Goal: Transaction & Acquisition: Purchase product/service

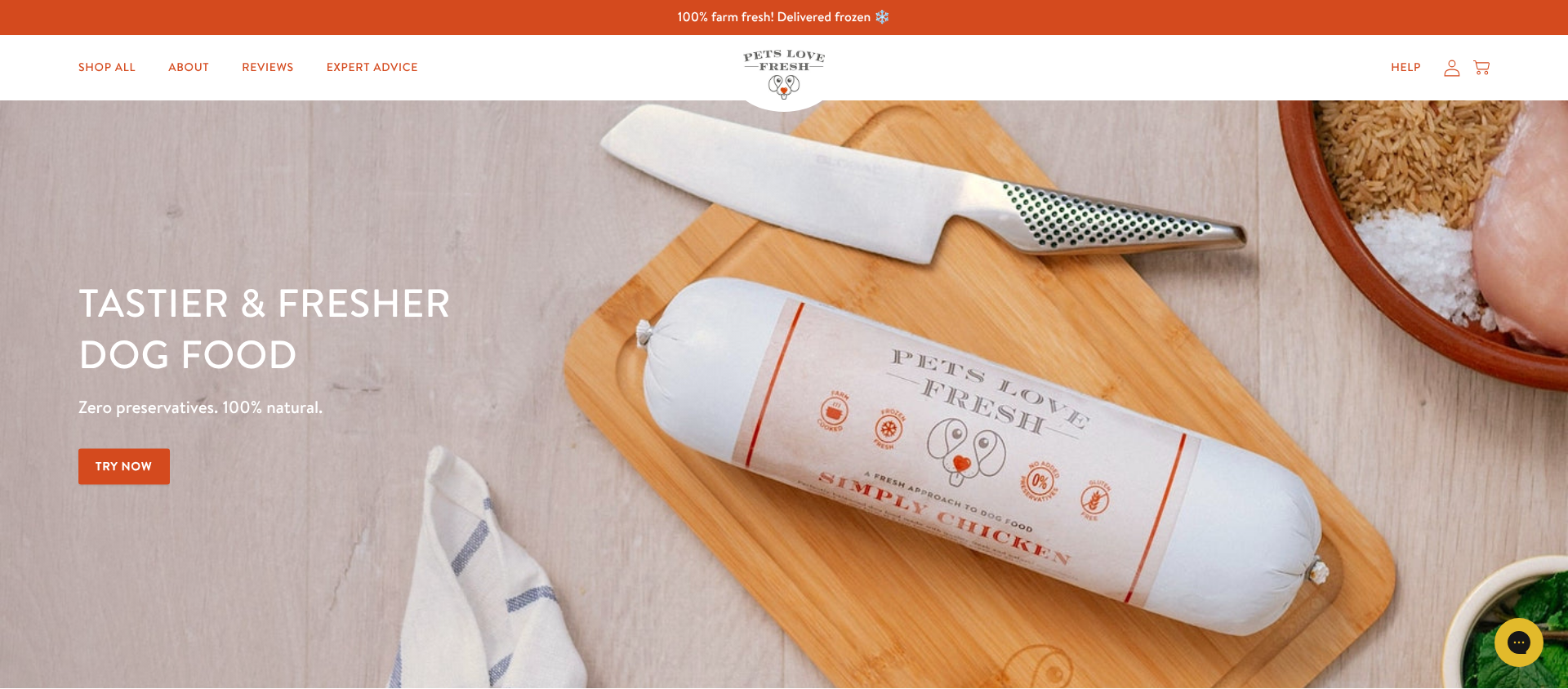
click at [1436, 71] on div "Help My account Cart" at bounding box center [1435, 68] width 121 height 33
click at [1452, 70] on icon at bounding box center [1452, 68] width 16 height 17
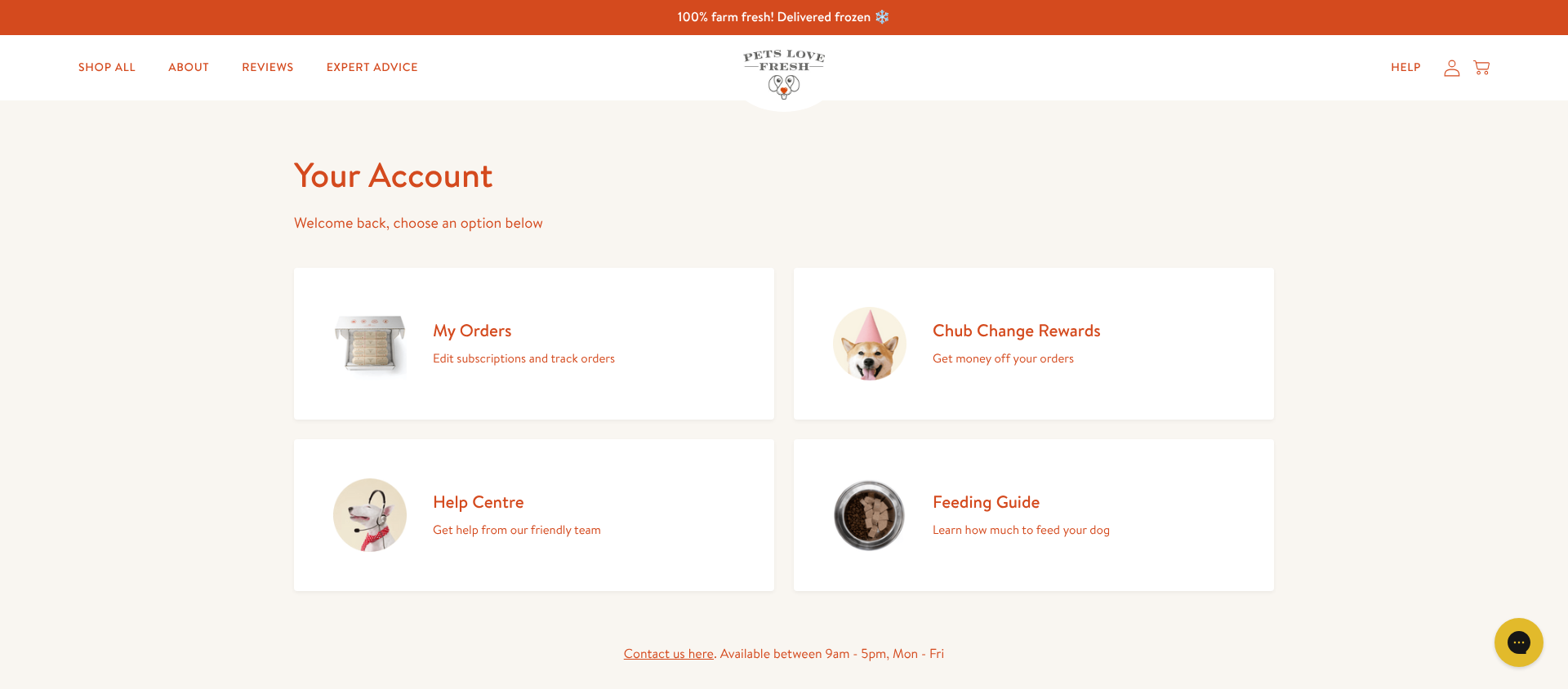
click at [478, 328] on h2 "My Orders" at bounding box center [524, 330] width 182 height 22
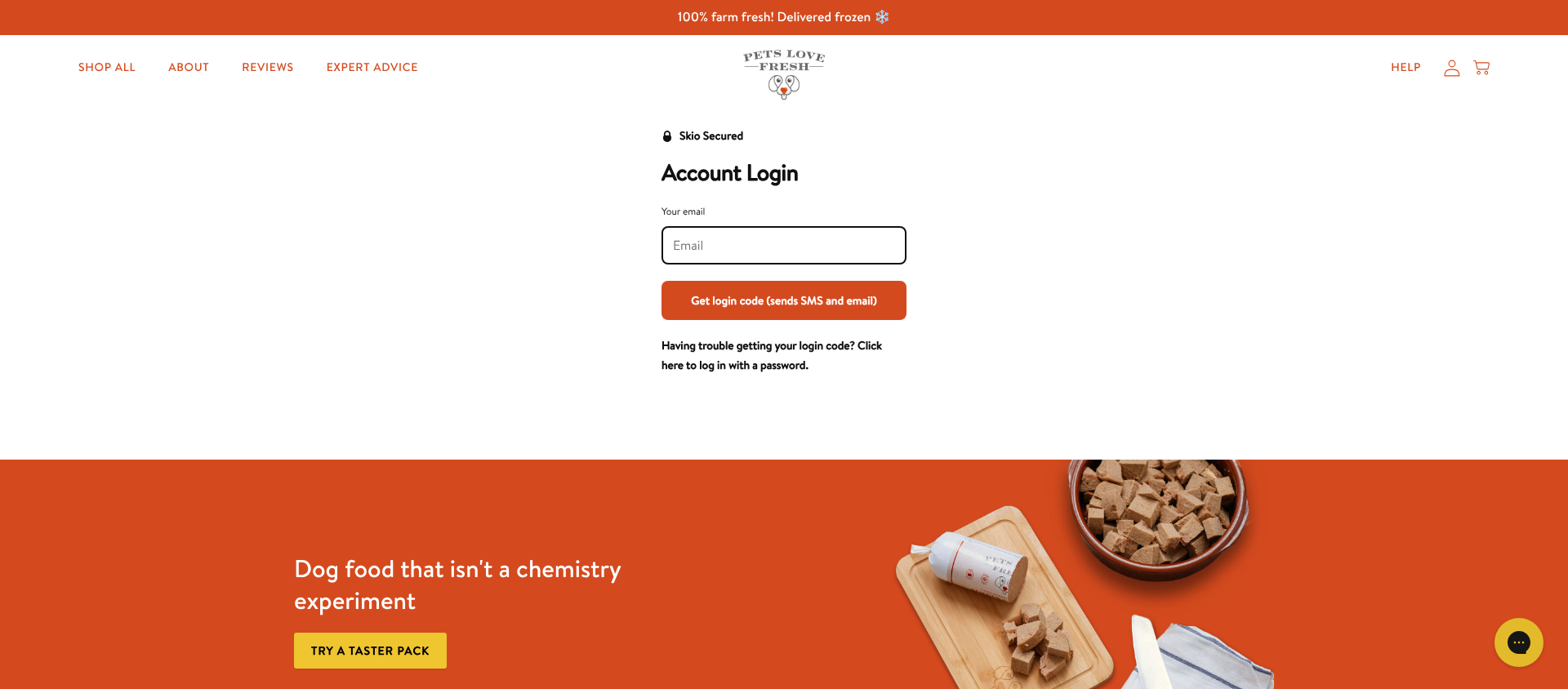
click at [736, 237] on input "Your email" at bounding box center [784, 245] width 222 height 18
type input "roofisher13@gmail.com"
click at [789, 305] on button "Get login code (sends SMS and email)" at bounding box center [784, 301] width 245 height 40
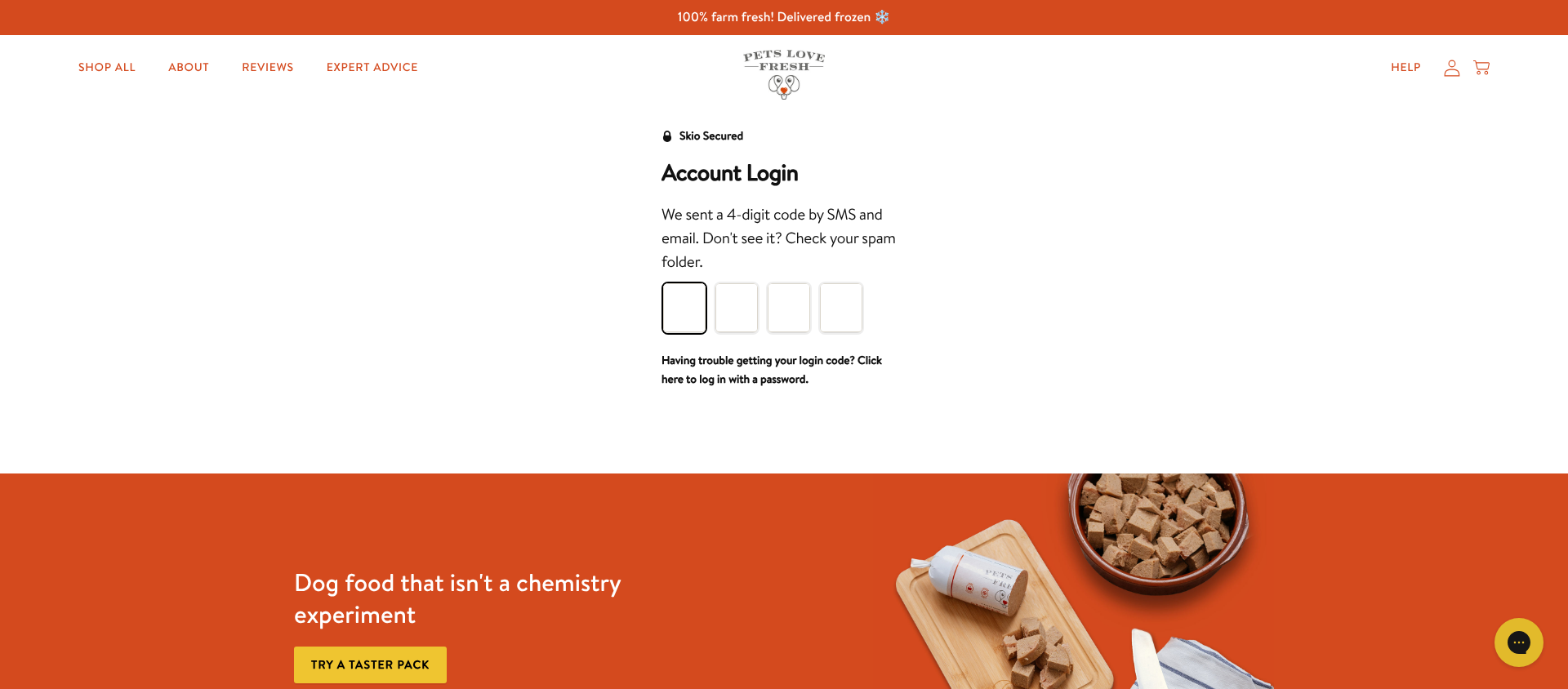
type input "6"
type input "2"
type input "1"
type input "5"
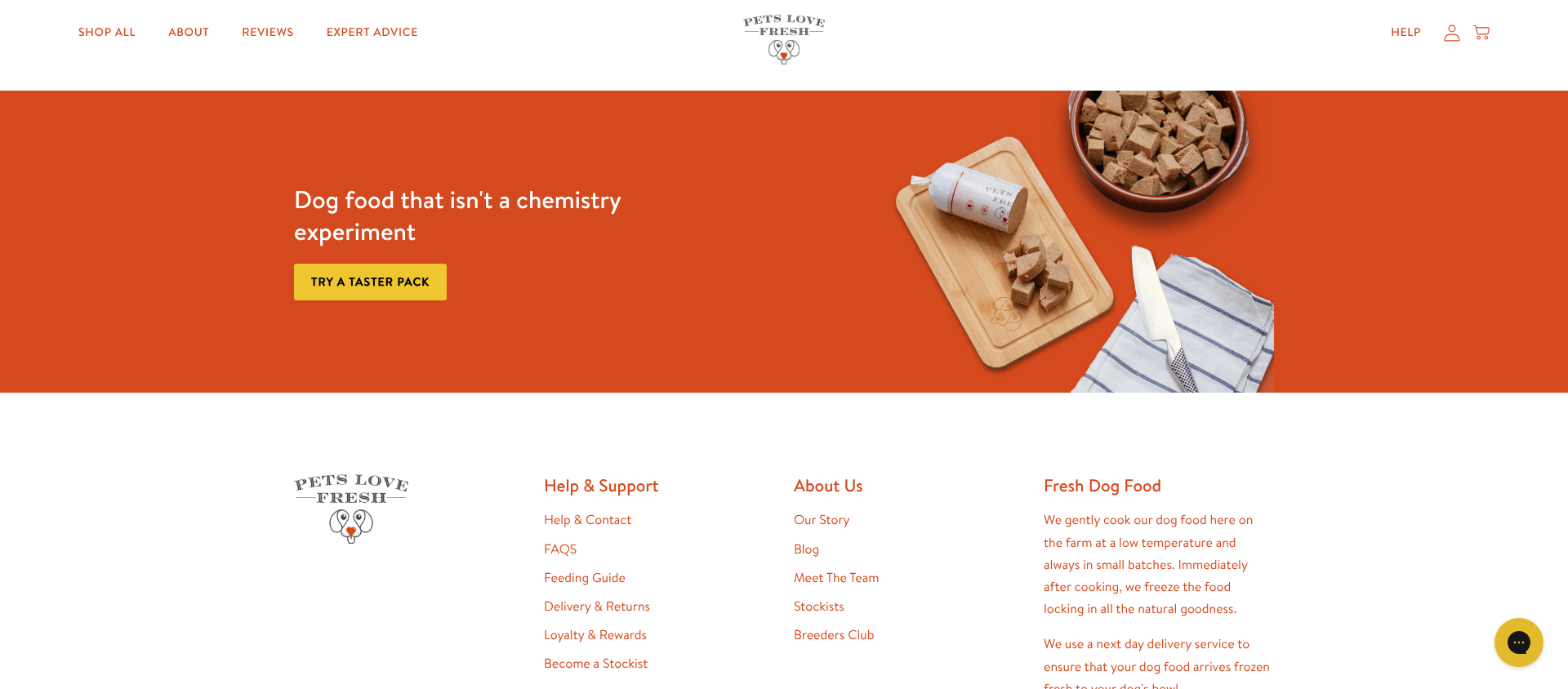
scroll to position [454, 0]
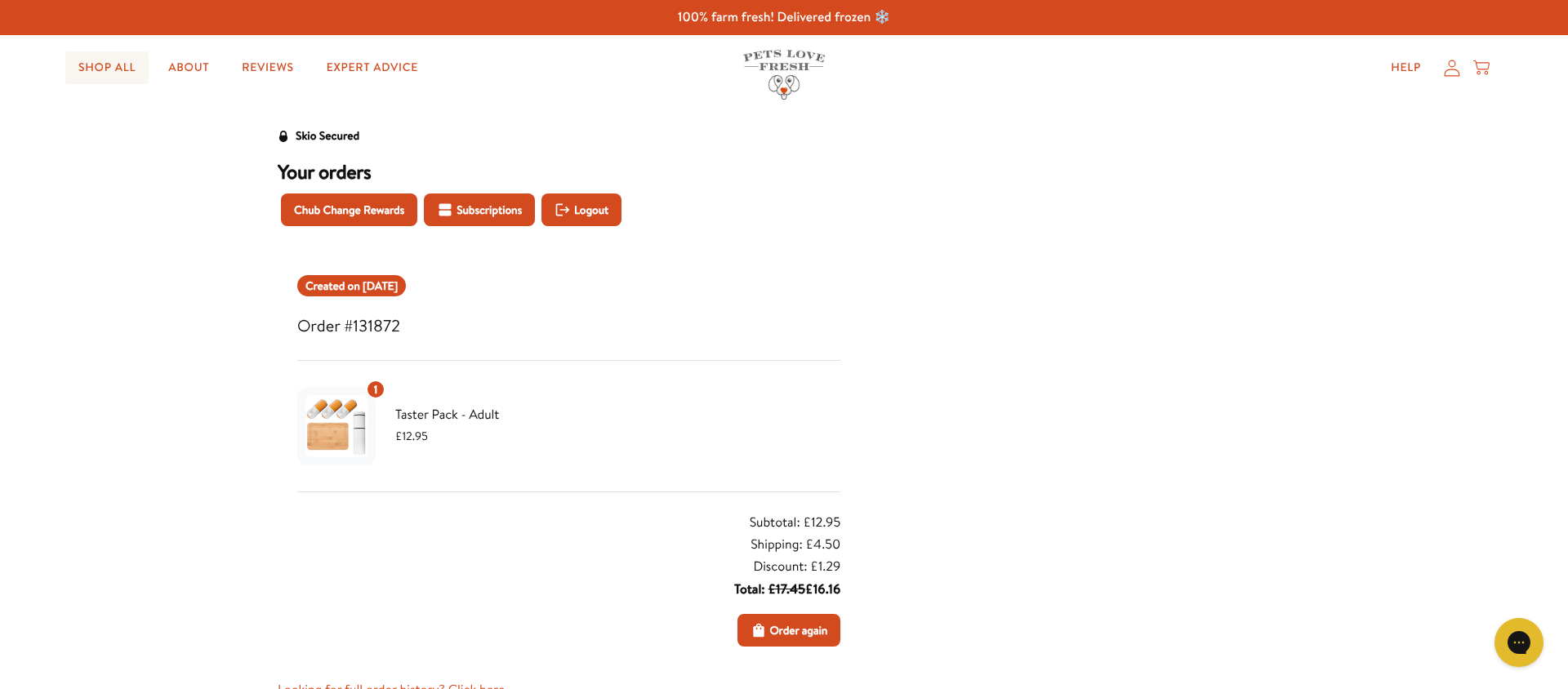
click at [120, 67] on link "Shop All" at bounding box center [107, 68] width 83 height 33
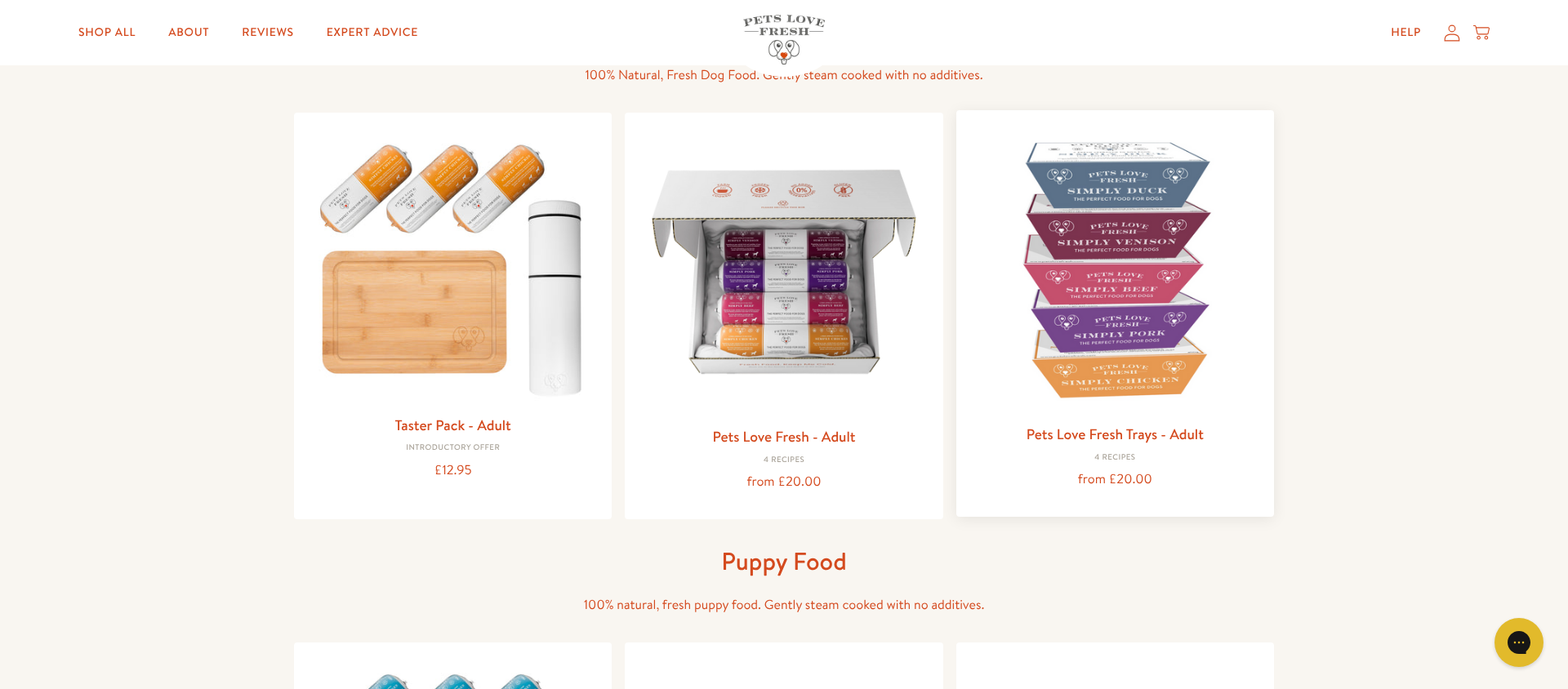
scroll to position [138, 0]
click at [1123, 428] on link "Pets Love Fresh Trays - Adult" at bounding box center [1116, 434] width 177 height 21
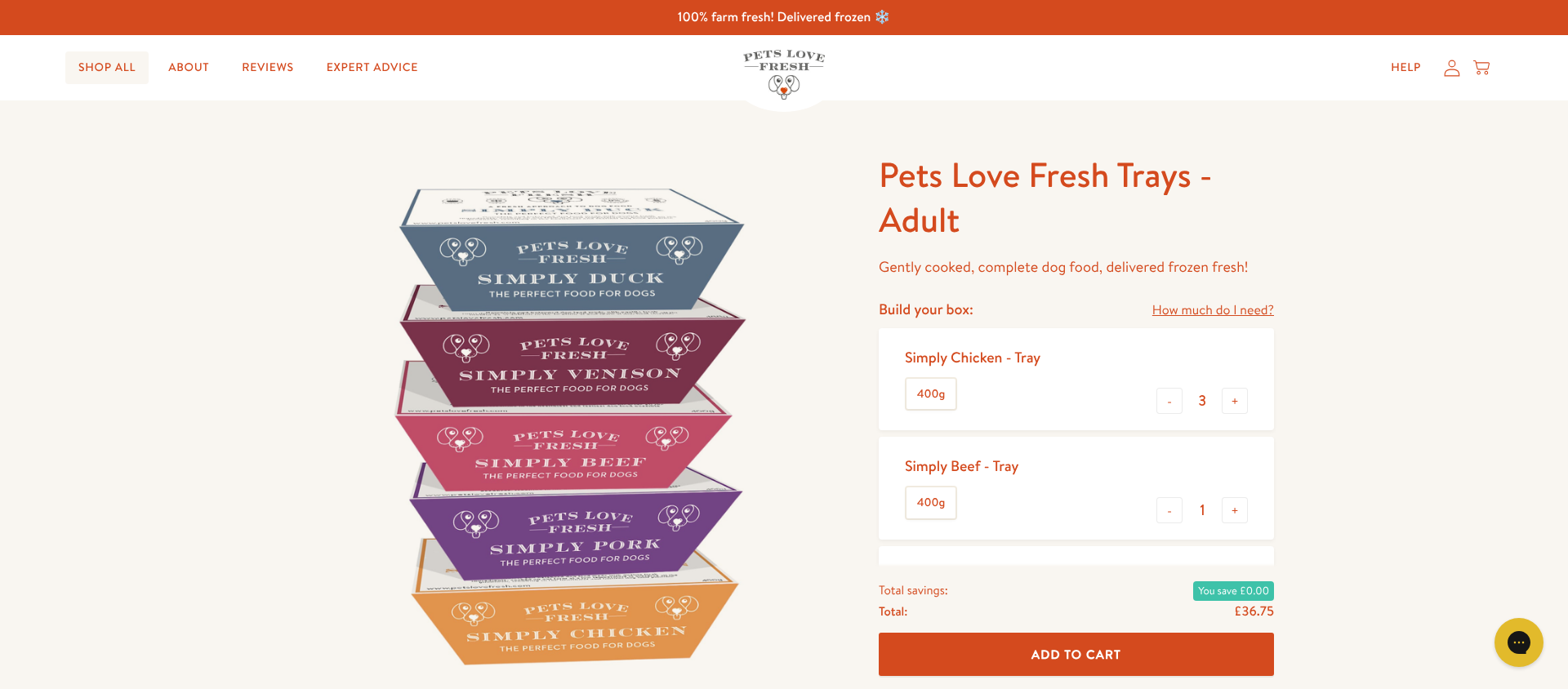
click at [119, 62] on link "Shop All" at bounding box center [107, 68] width 83 height 33
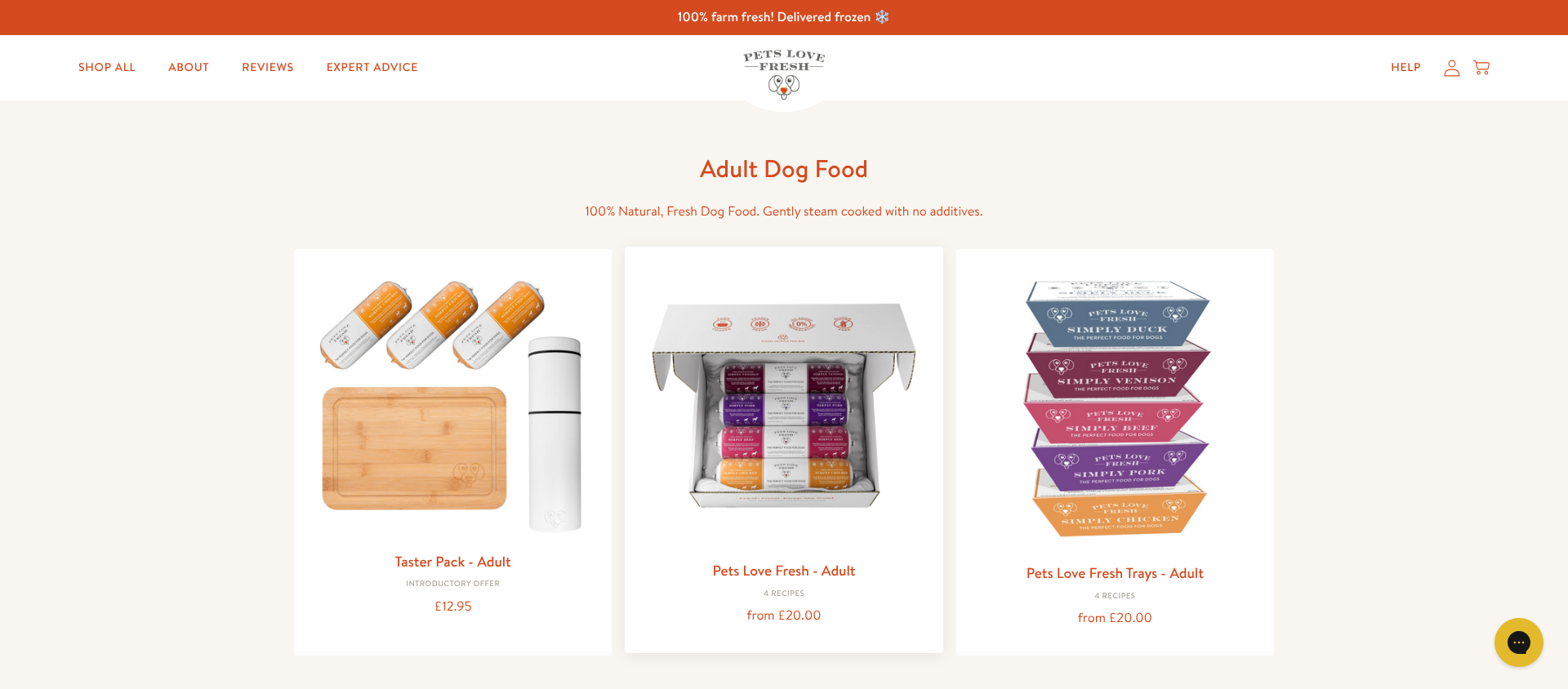
click at [804, 570] on link "Pets Love Fresh - Adult" at bounding box center [784, 570] width 143 height 21
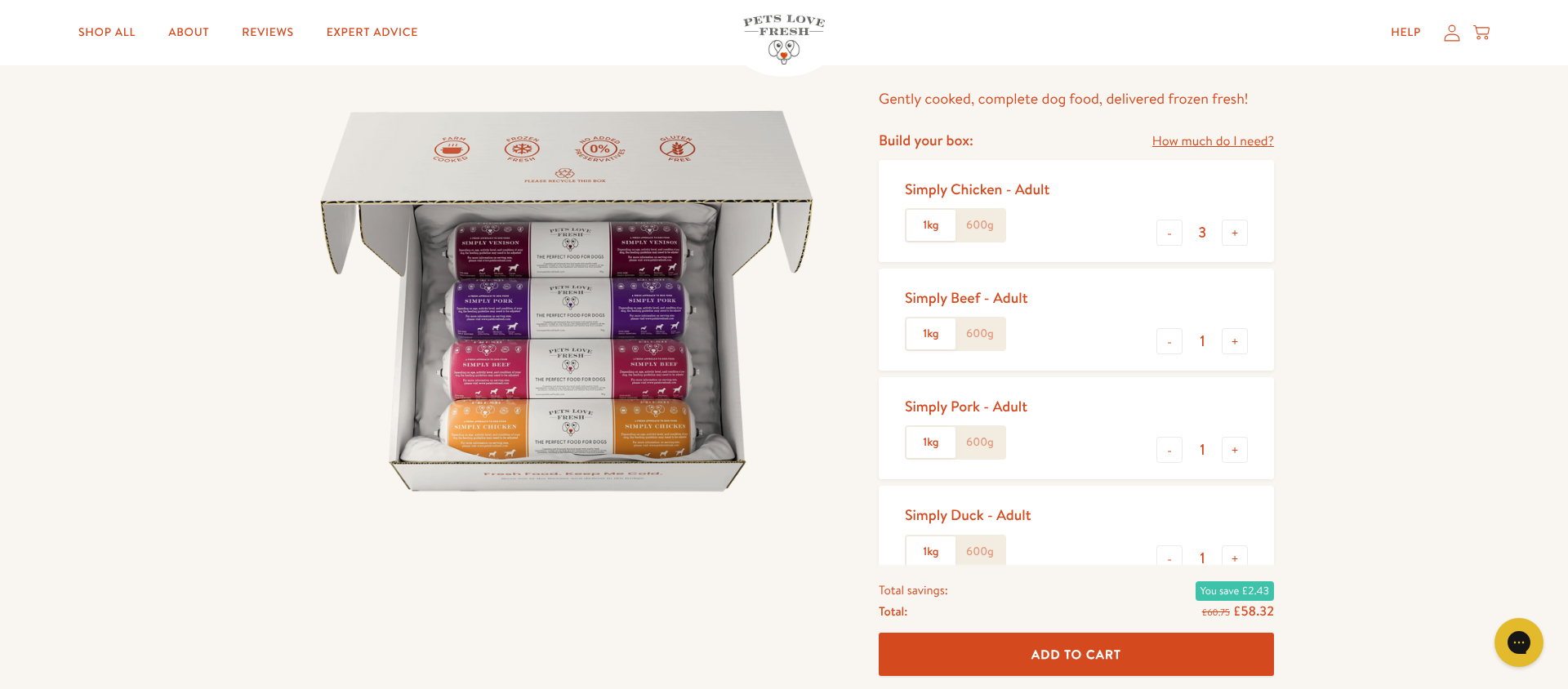
scroll to position [125, 0]
click at [992, 223] on label "600g" at bounding box center [980, 225] width 49 height 31
click at [0, 0] on input "600g" at bounding box center [0, 0] width 0 height 0
click at [984, 342] on label "600g" at bounding box center [980, 333] width 49 height 31
click at [0, 0] on input "600g" at bounding box center [0, 0] width 0 height 0
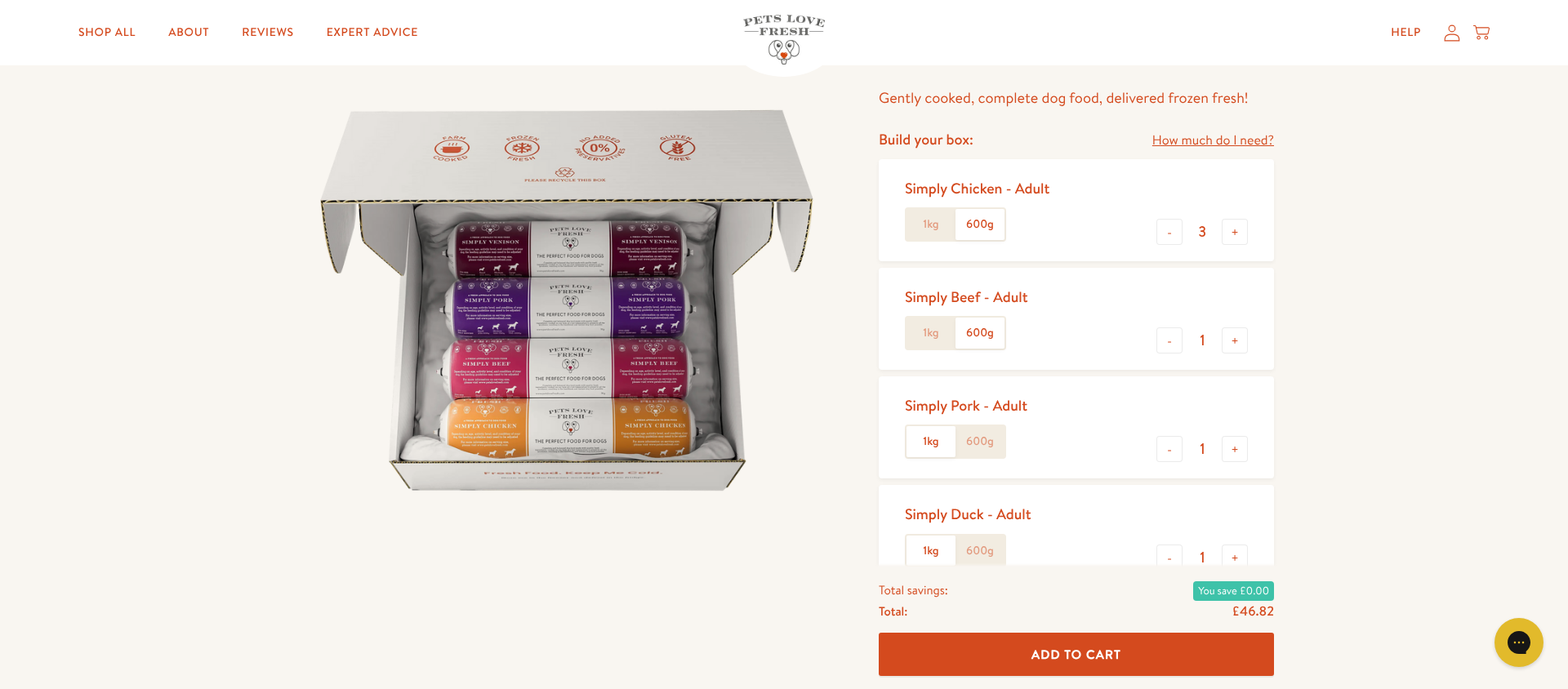
click at [984, 433] on label "600g" at bounding box center [980, 442] width 49 height 31
click at [0, 0] on input "600g" at bounding box center [0, 0] width 0 height 0
click at [979, 540] on label "600g" at bounding box center [980, 551] width 49 height 31
click at [0, 0] on input "600g" at bounding box center [0, 0] width 0 height 0
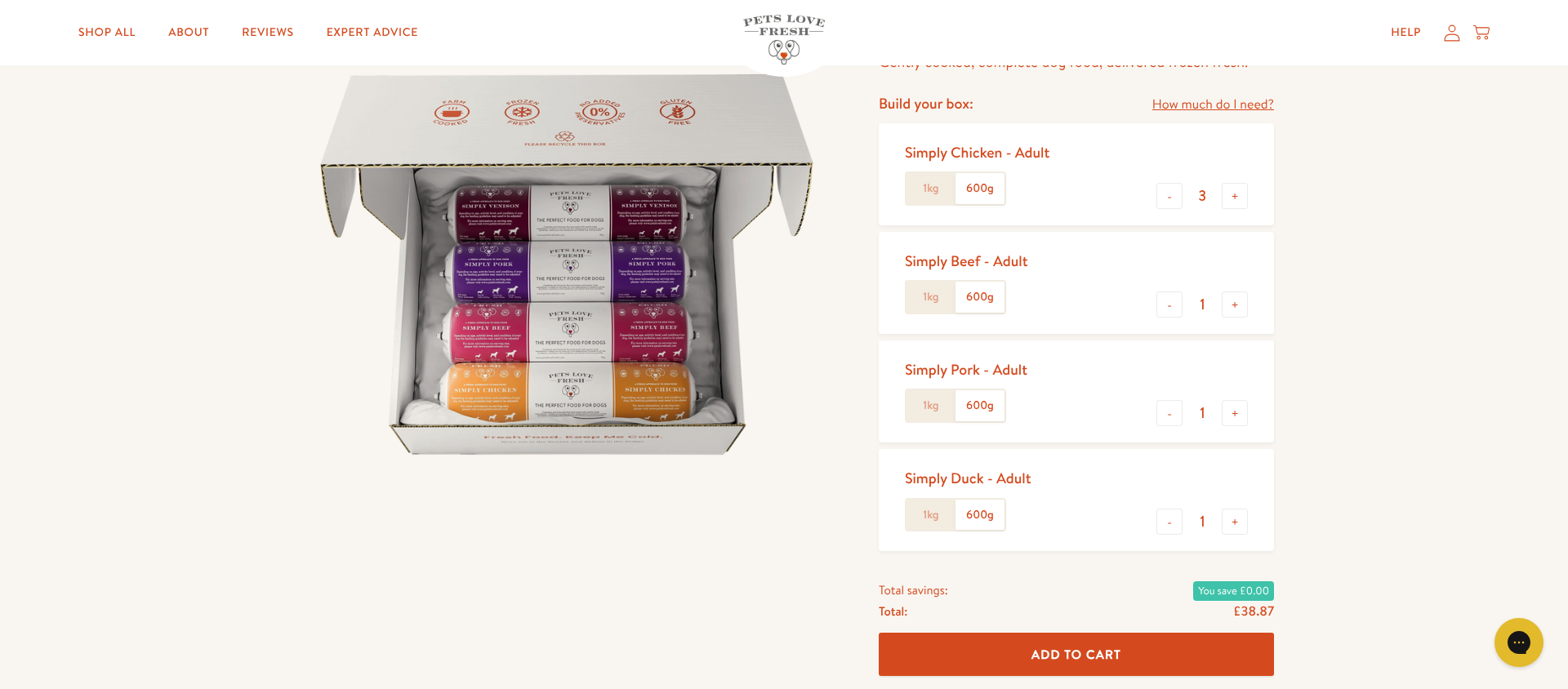
scroll to position [163, 0]
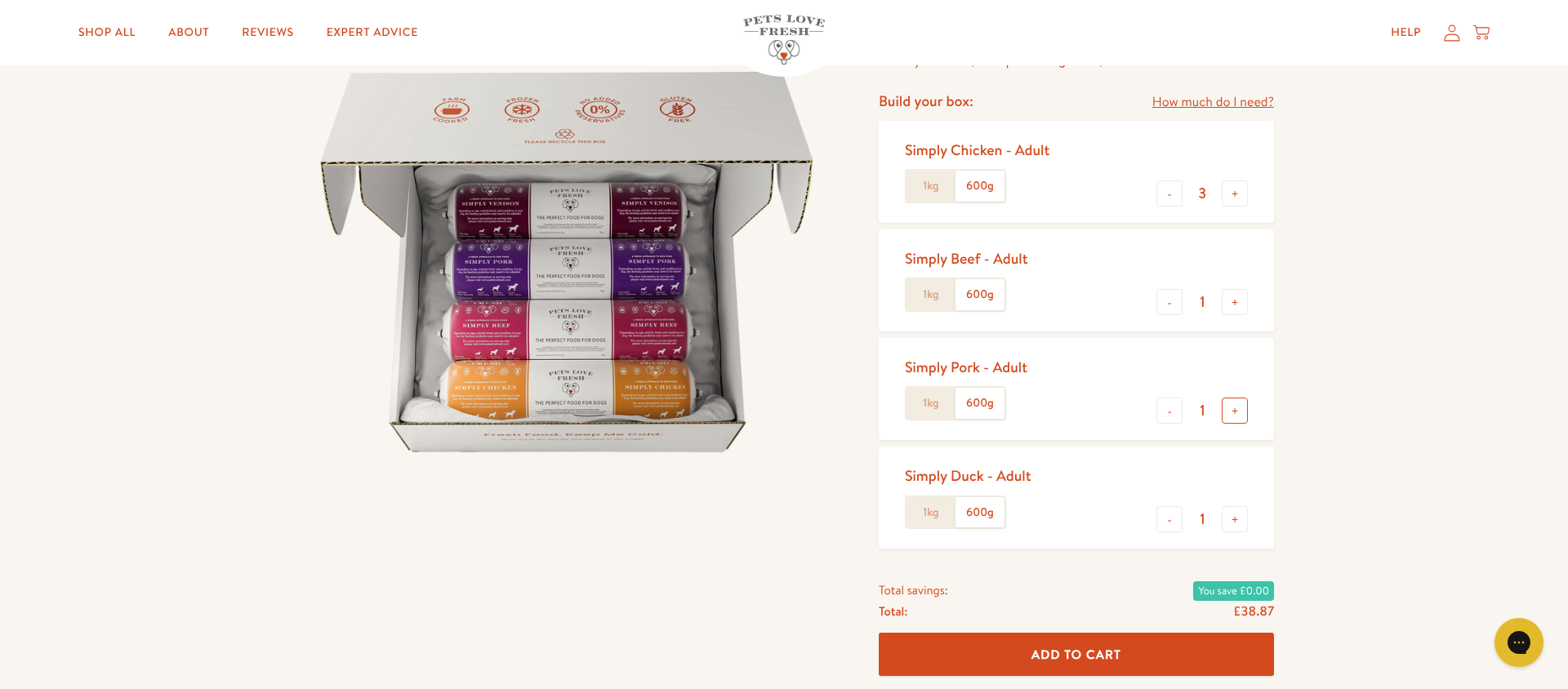
click at [1238, 418] on button "+" at bounding box center [1234, 410] width 26 height 26
type input "2"
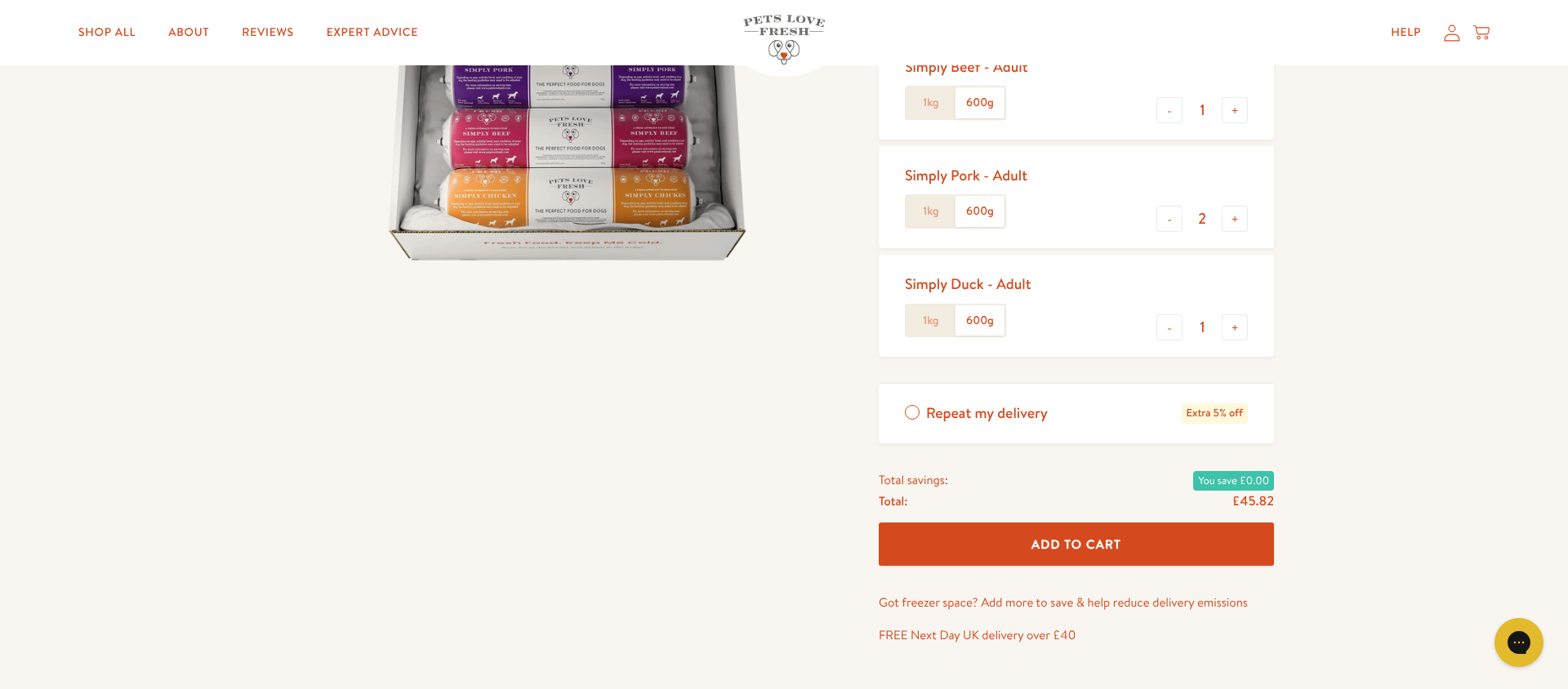
scroll to position [366, 0]
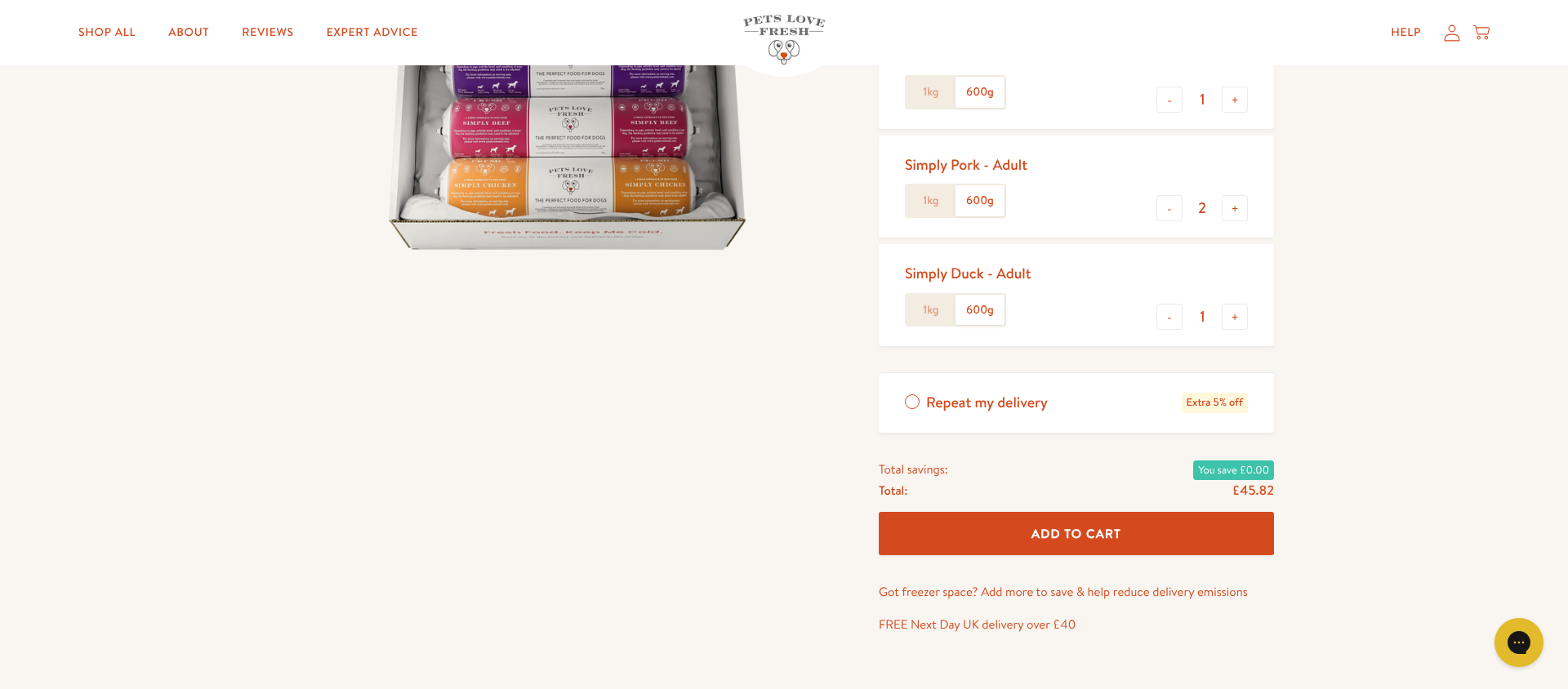
click at [924, 316] on label "1kg" at bounding box center [931, 311] width 49 height 31
click at [0, 0] on input "1kg" at bounding box center [0, 0] width 0 height 0
click at [991, 317] on label "600g" at bounding box center [980, 311] width 49 height 31
click at [0, 0] on input "600g" at bounding box center [0, 0] width 0 height 0
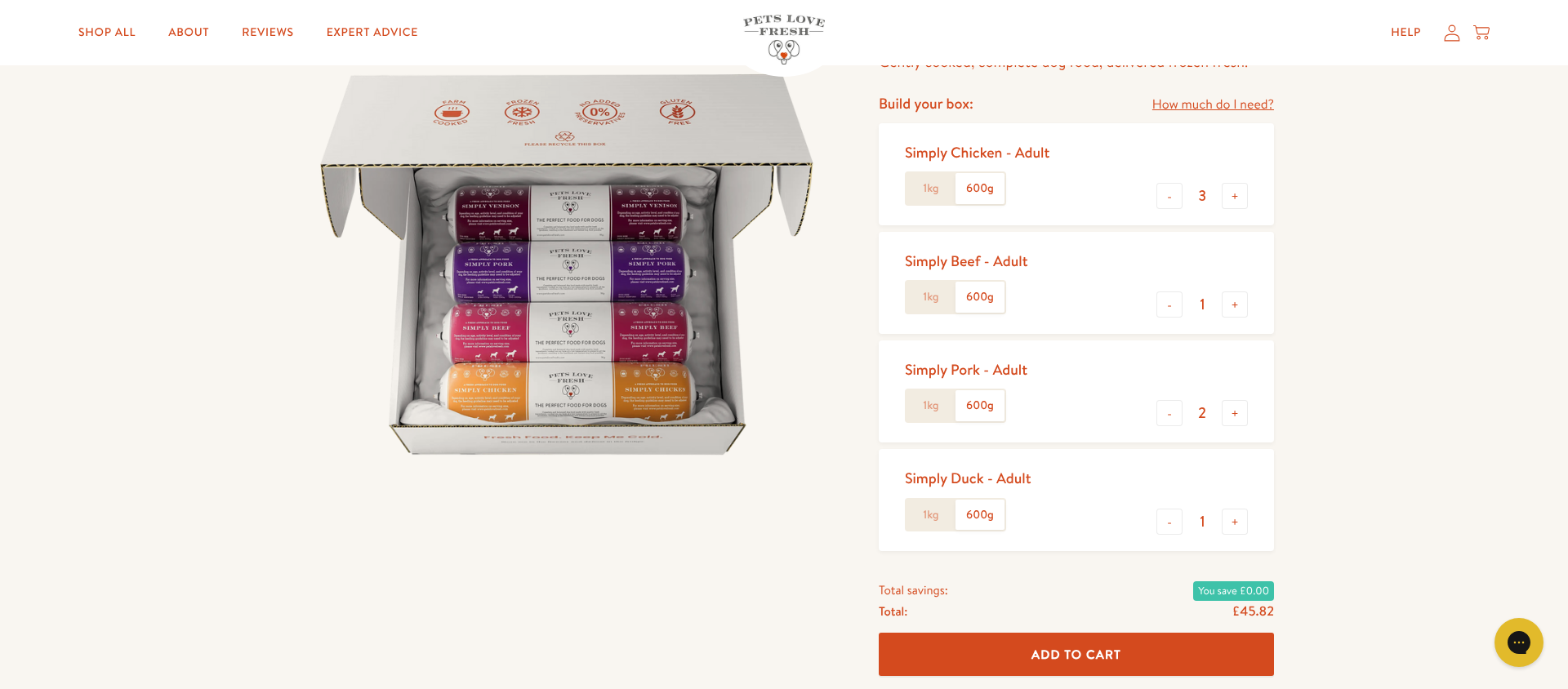
scroll to position [160, 0]
click at [925, 195] on label "1kg" at bounding box center [931, 189] width 49 height 31
click at [0, 0] on input "1kg" at bounding box center [0, 0] width 0 height 0
click at [926, 292] on label "1kg" at bounding box center [931, 298] width 49 height 31
click at [0, 0] on input "1kg" at bounding box center [0, 0] width 0 height 0
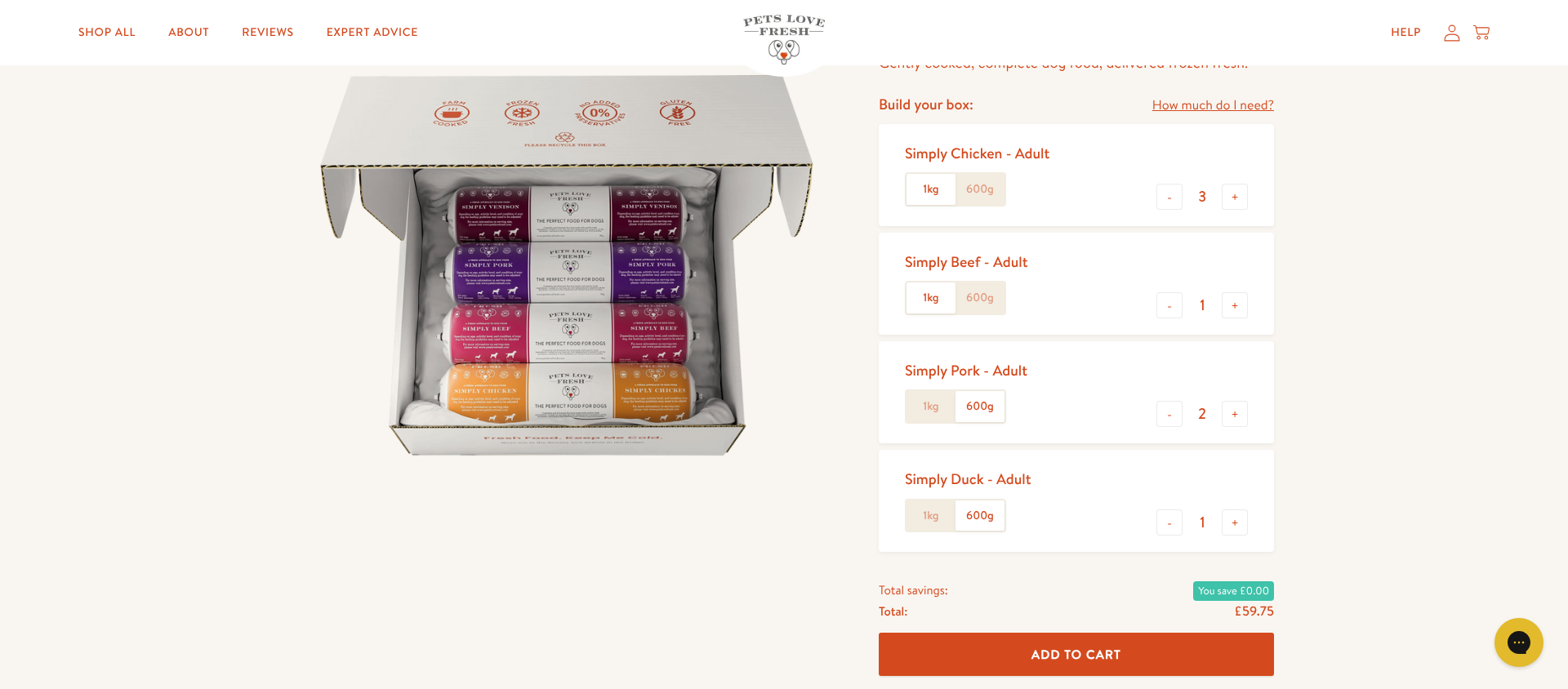
click at [915, 403] on label "1kg" at bounding box center [931, 407] width 49 height 31
click at [0, 0] on input "1kg" at bounding box center [0, 0] width 0 height 0
click at [928, 520] on label "1kg" at bounding box center [931, 516] width 49 height 31
click at [0, 0] on input "1kg" at bounding box center [0, 0] width 0 height 0
click at [1173, 196] on button "-" at bounding box center [1170, 197] width 26 height 26
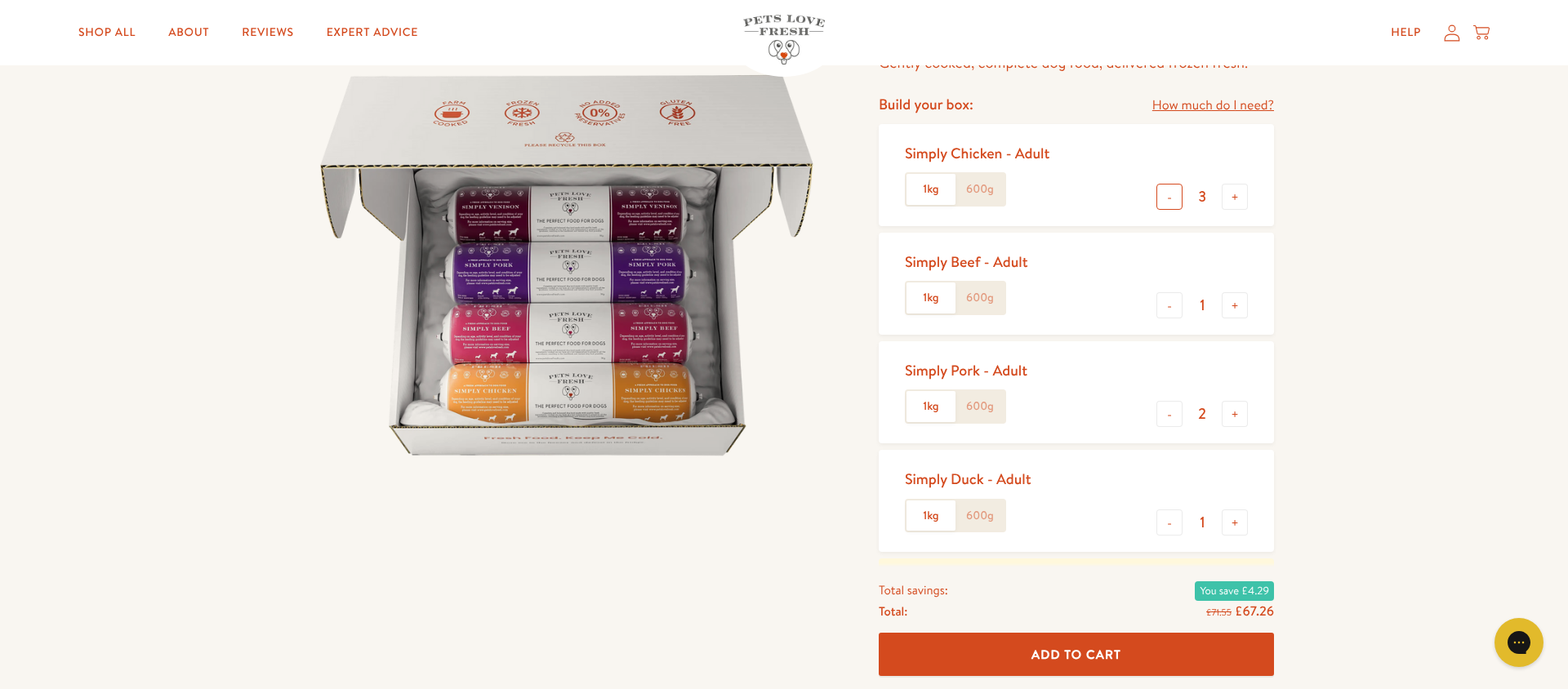
type input "2"
click at [1233, 421] on button "+" at bounding box center [1234, 414] width 26 height 26
click at [1171, 415] on button "-" at bounding box center [1170, 414] width 26 height 26
type input "2"
click at [967, 187] on label "600g" at bounding box center [980, 189] width 49 height 31
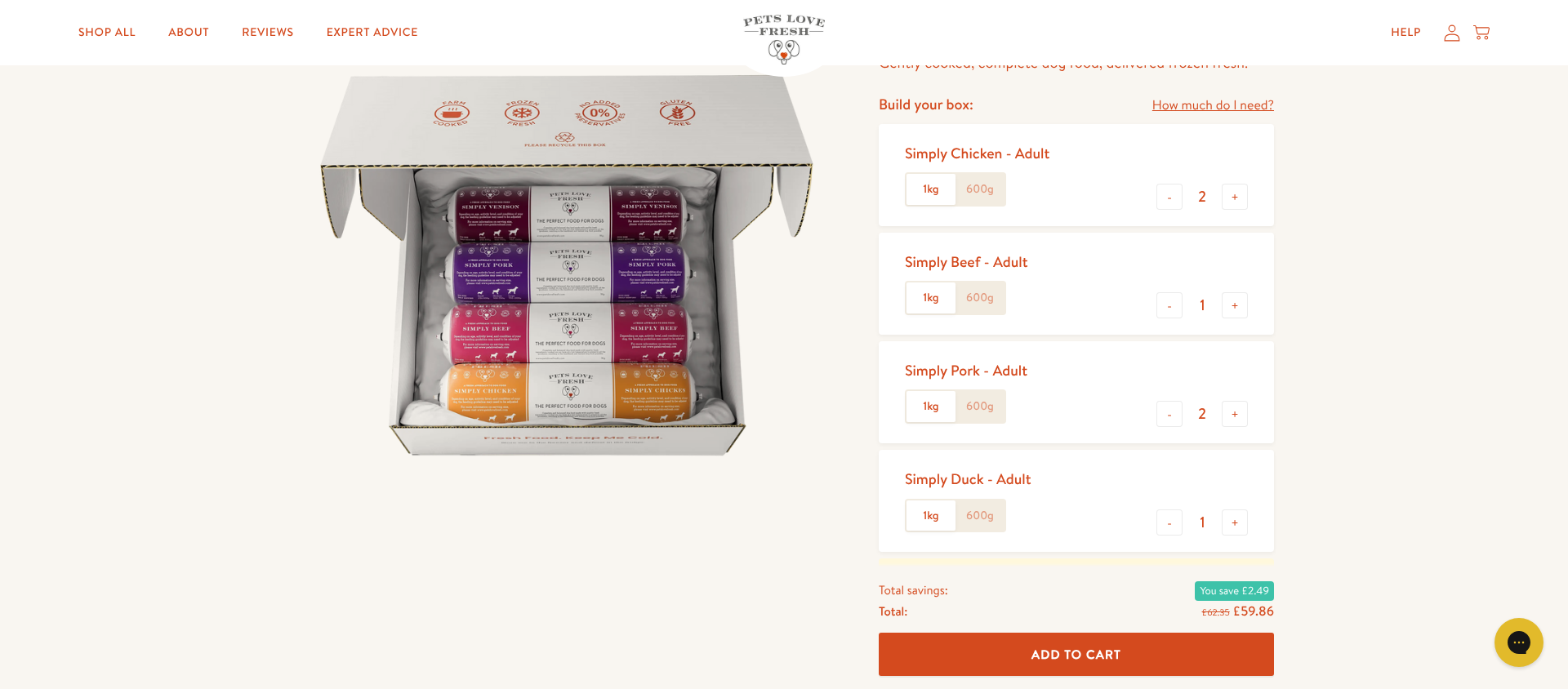
click at [0, 0] on input "600g" at bounding box center [0, 0] width 0 height 0
click at [1244, 201] on button "+" at bounding box center [1234, 197] width 26 height 26
click at [1181, 197] on button "-" at bounding box center [1170, 197] width 26 height 26
type input "2"
click at [980, 303] on label "600g" at bounding box center [980, 298] width 49 height 31
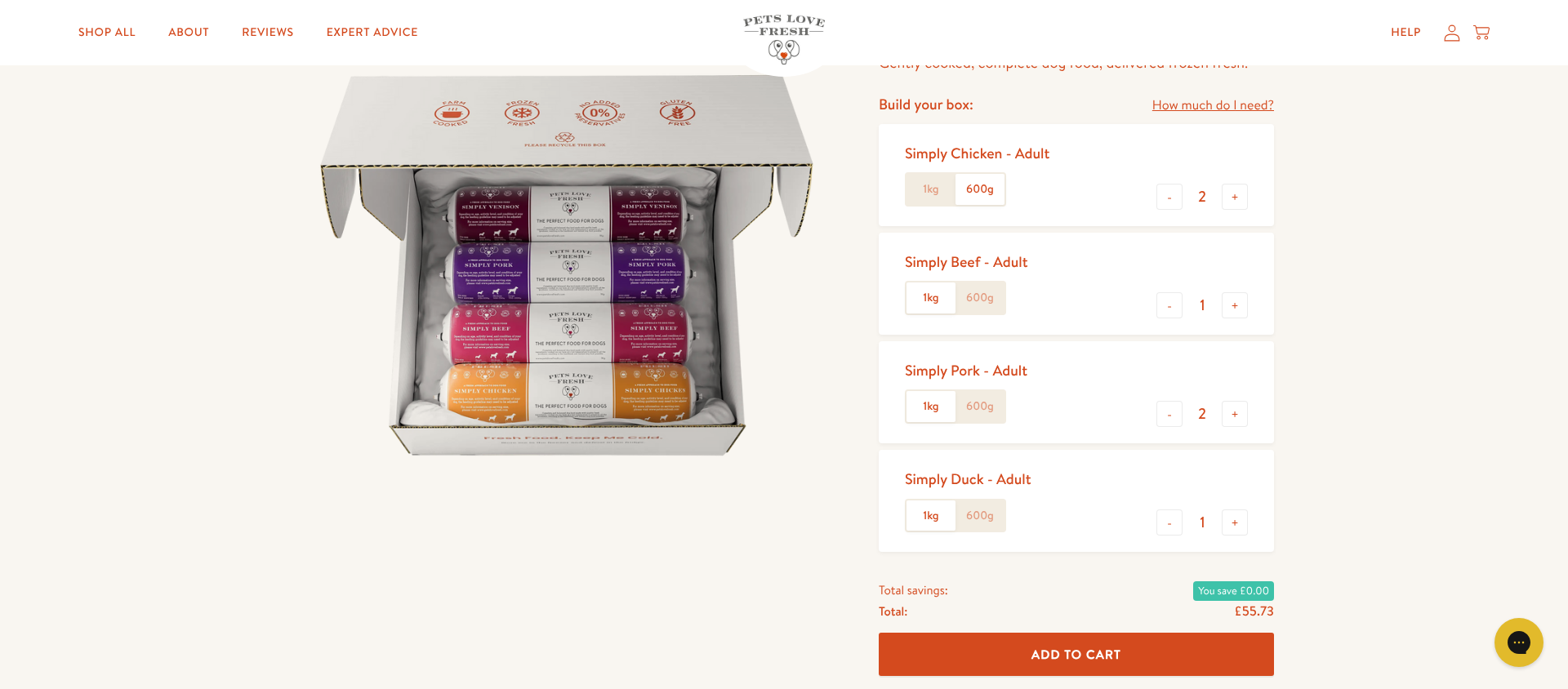
click at [0, 0] on input "600g" at bounding box center [0, 0] width 0 height 0
click at [1228, 305] on button "+" at bounding box center [1234, 305] width 26 height 26
type input "2"
click at [979, 402] on label "600g" at bounding box center [980, 407] width 49 height 31
click at [0, 0] on input "600g" at bounding box center [0, 0] width 0 height 0
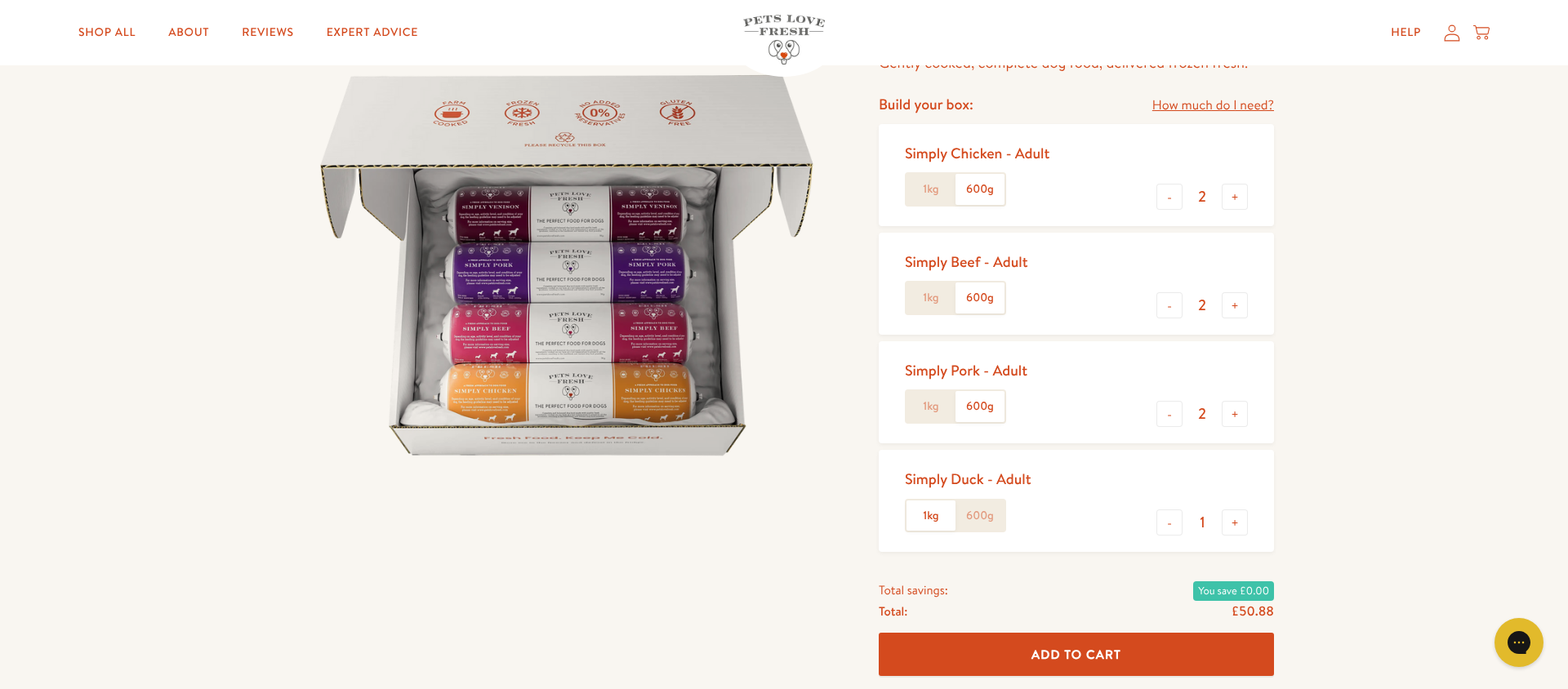
click at [991, 501] on label "600g" at bounding box center [980, 516] width 49 height 31
click at [0, 0] on input "600g" at bounding box center [0, 0] width 0 height 0
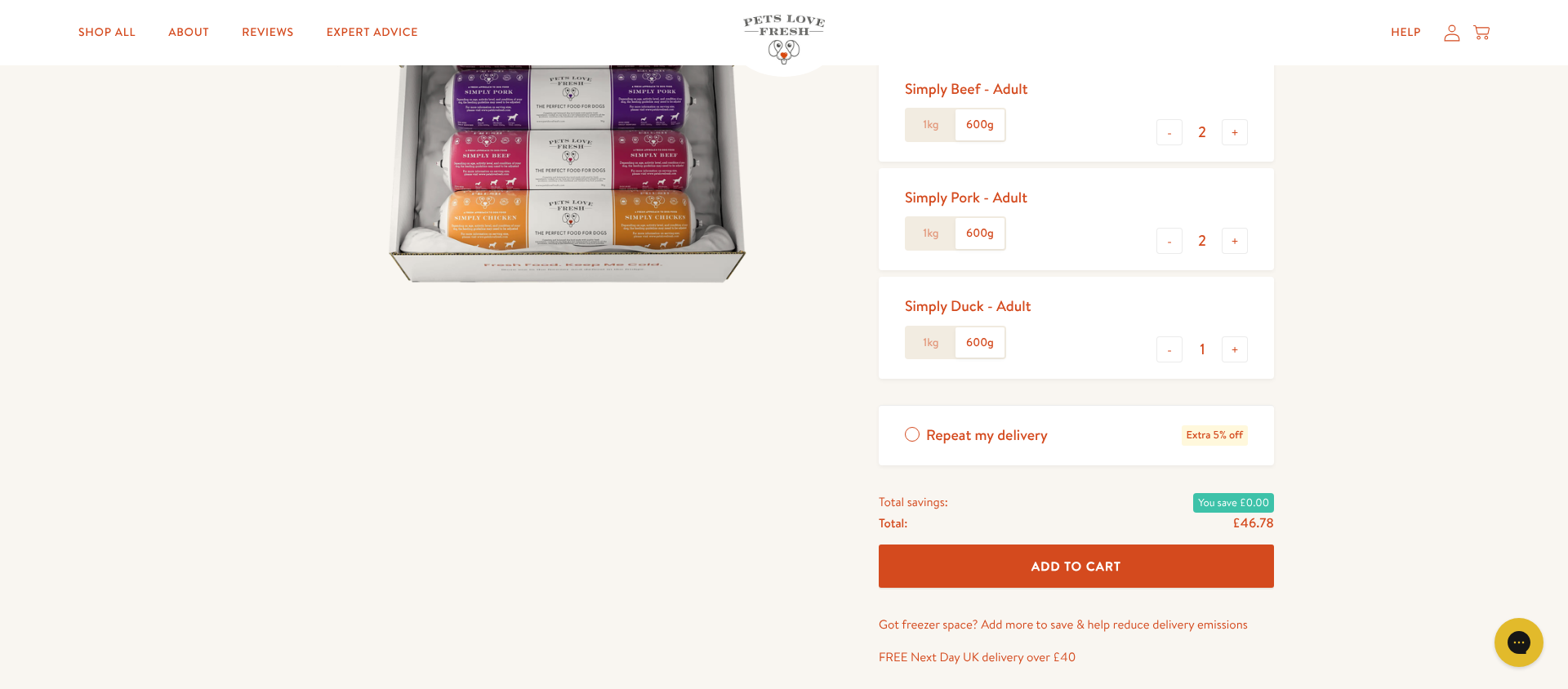
scroll to position [335, 0]
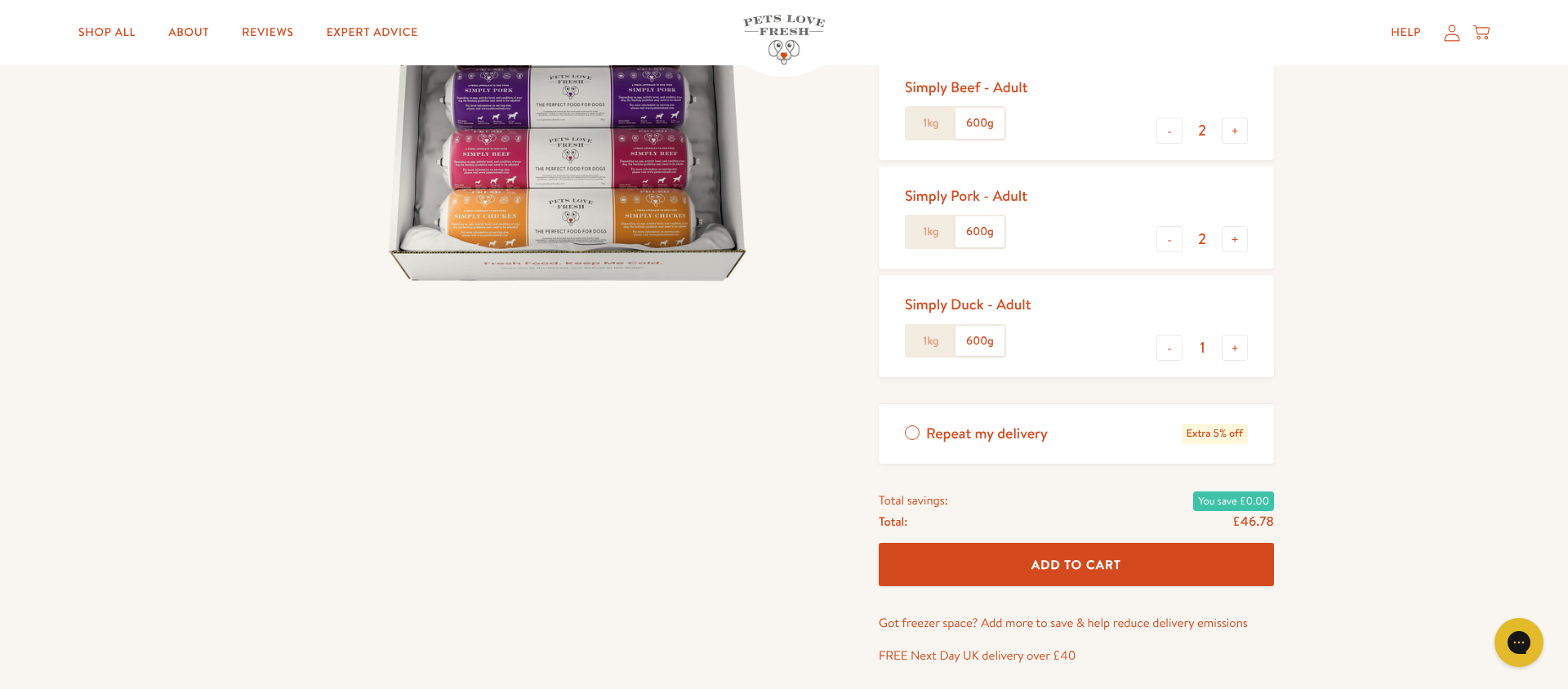
click at [1054, 571] on span "Add To Cart" at bounding box center [1076, 565] width 89 height 17
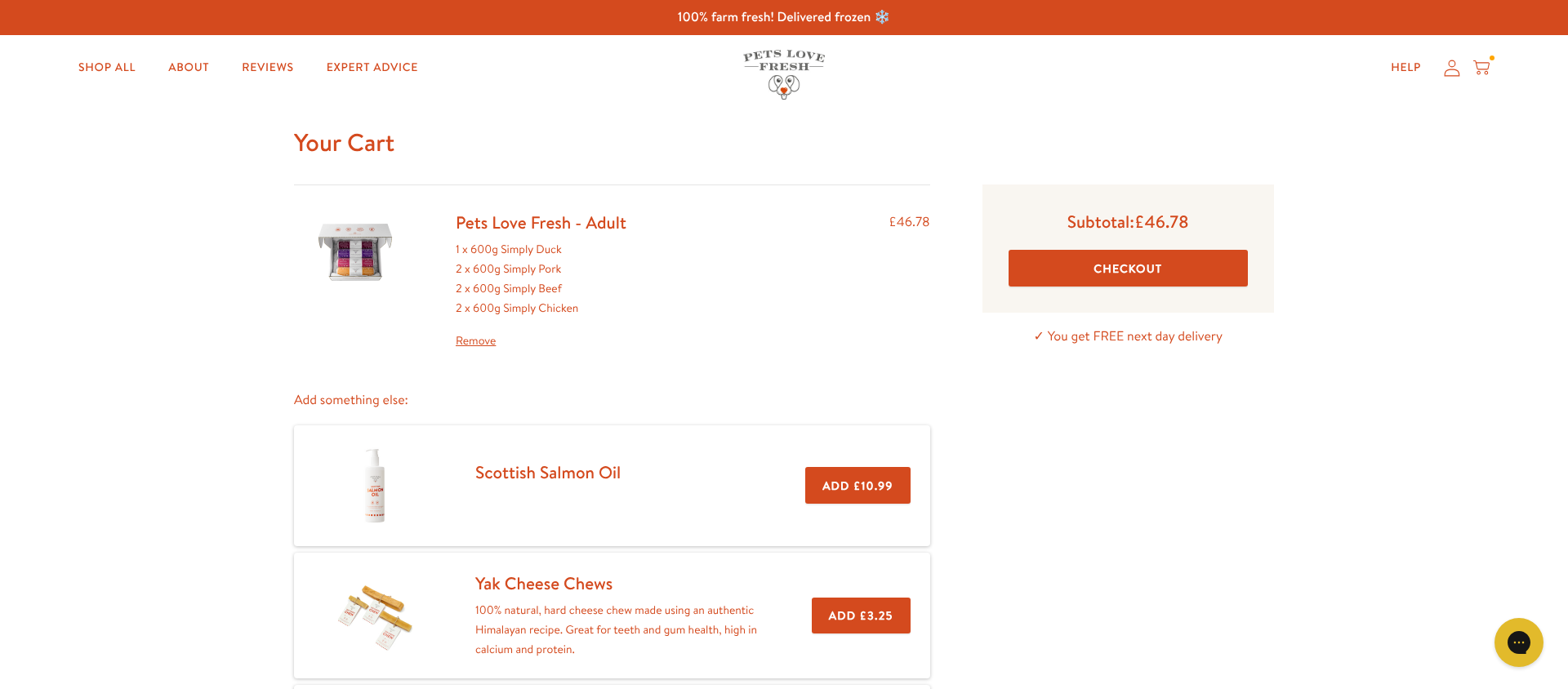
click at [1155, 276] on button "Checkout" at bounding box center [1128, 268] width 239 height 37
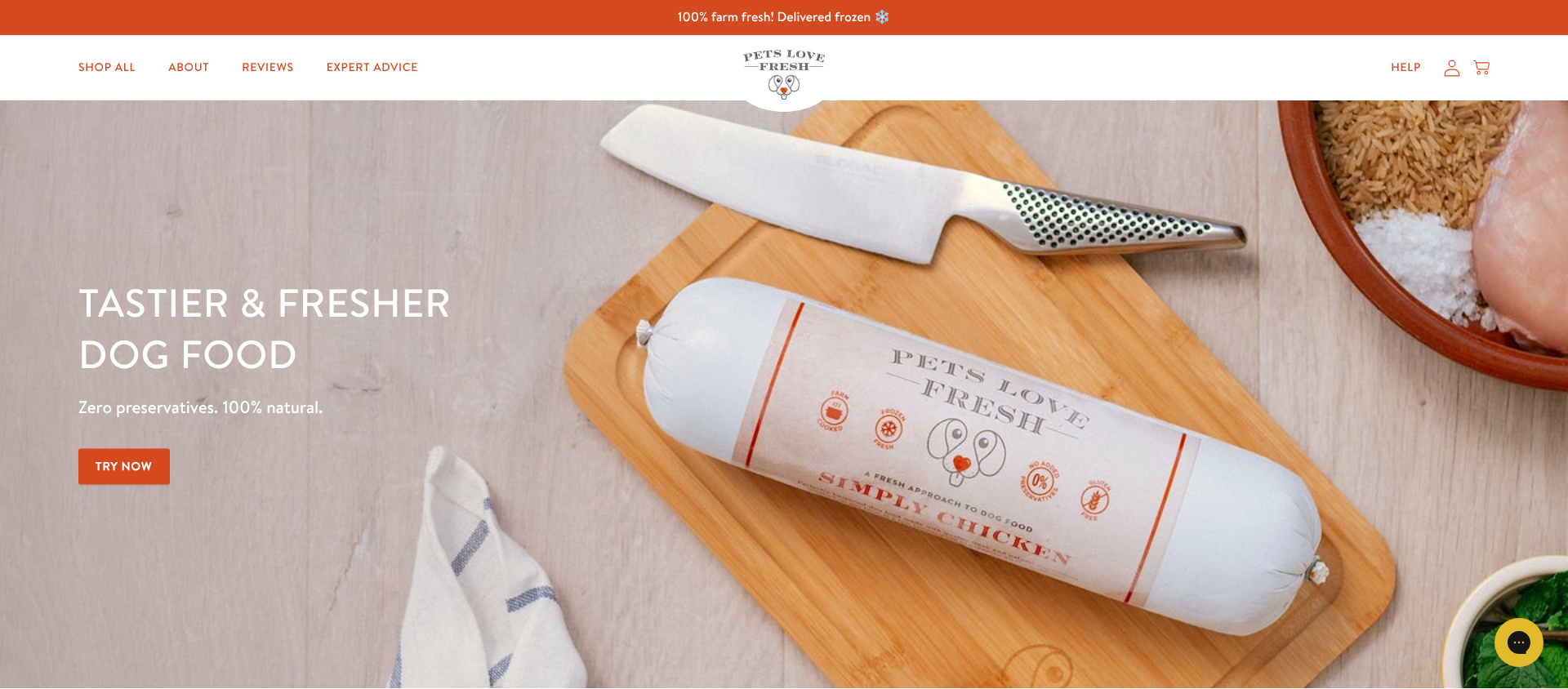
click at [1450, 69] on icon at bounding box center [1453, 67] width 15 height 16
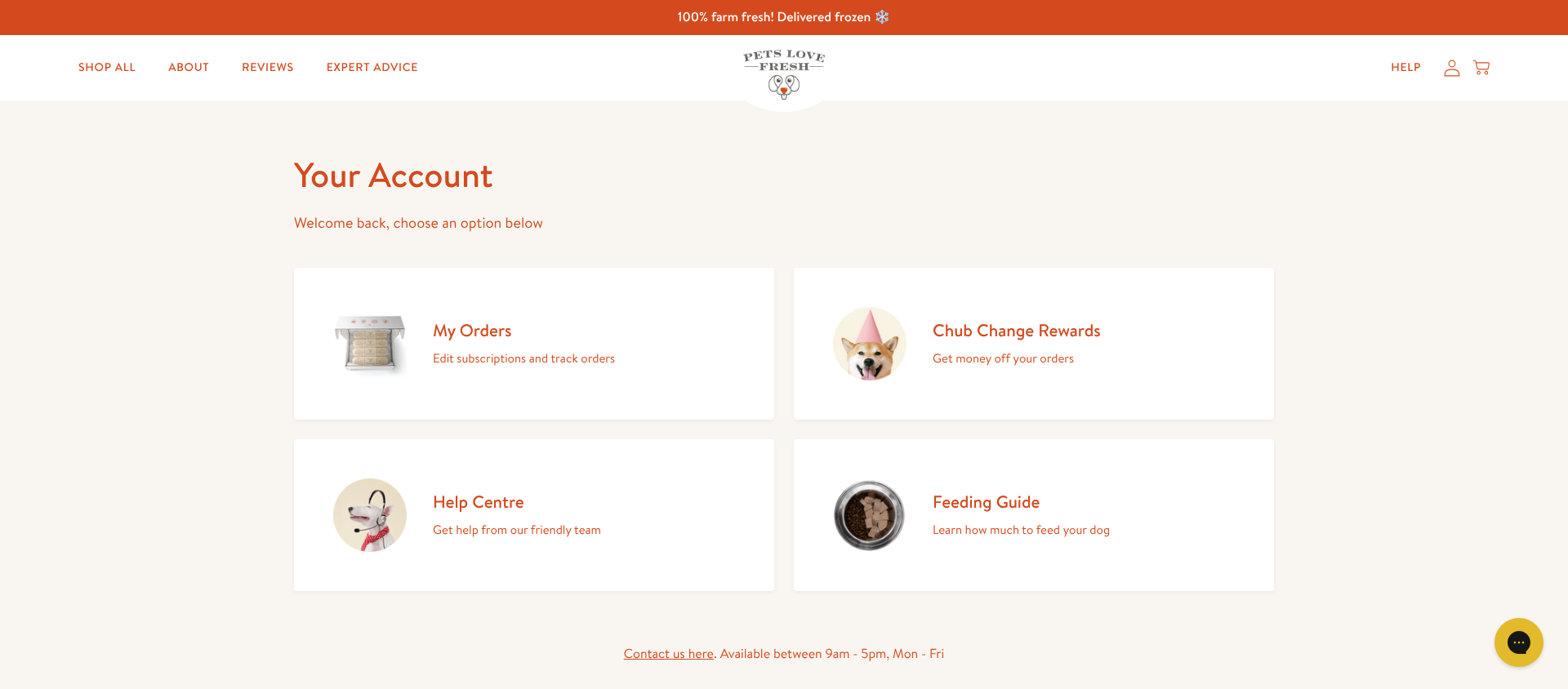
click at [1452, 80] on div "Help My account Cart" at bounding box center [1435, 68] width 121 height 33
click at [1448, 71] on icon at bounding box center [1452, 68] width 16 height 17
click at [104, 65] on link "Shop All" at bounding box center [107, 68] width 83 height 33
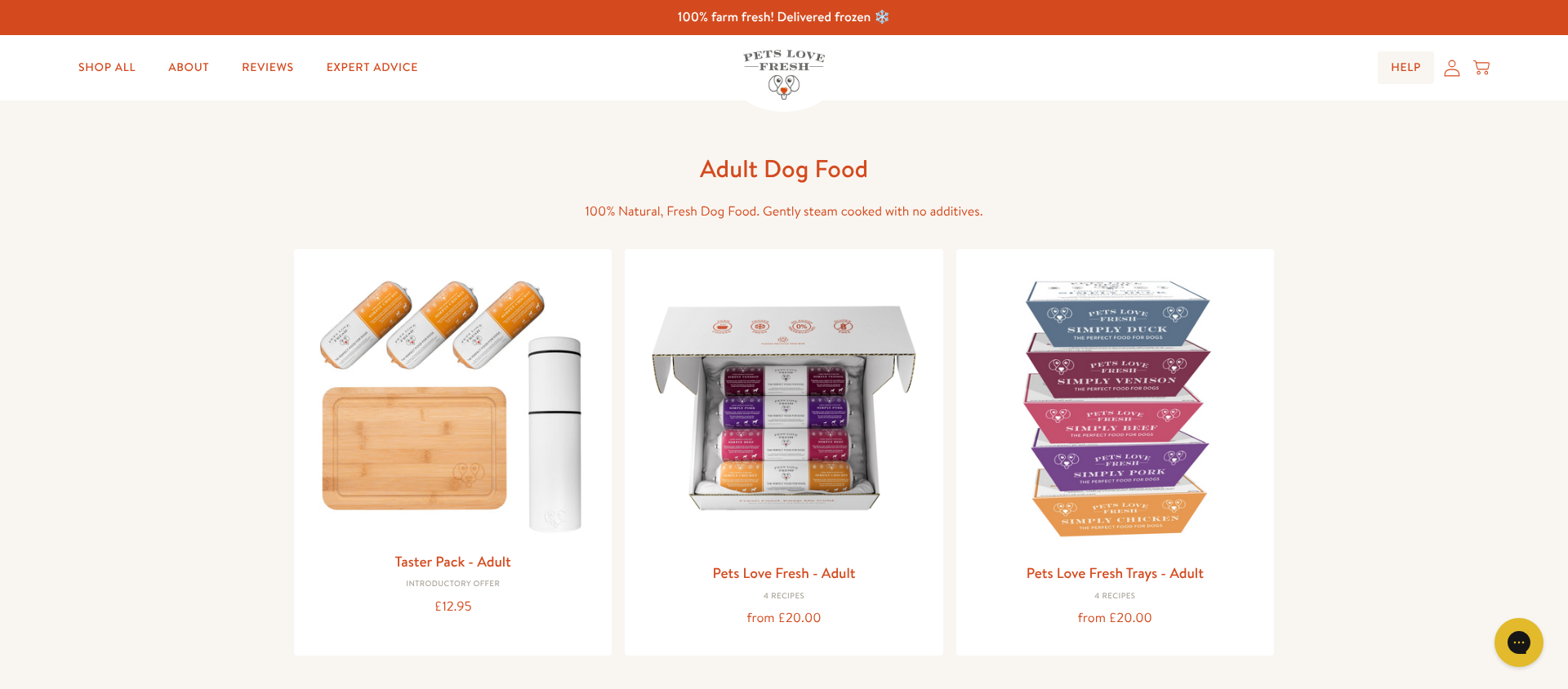
click at [1409, 67] on link "Help" at bounding box center [1406, 68] width 57 height 33
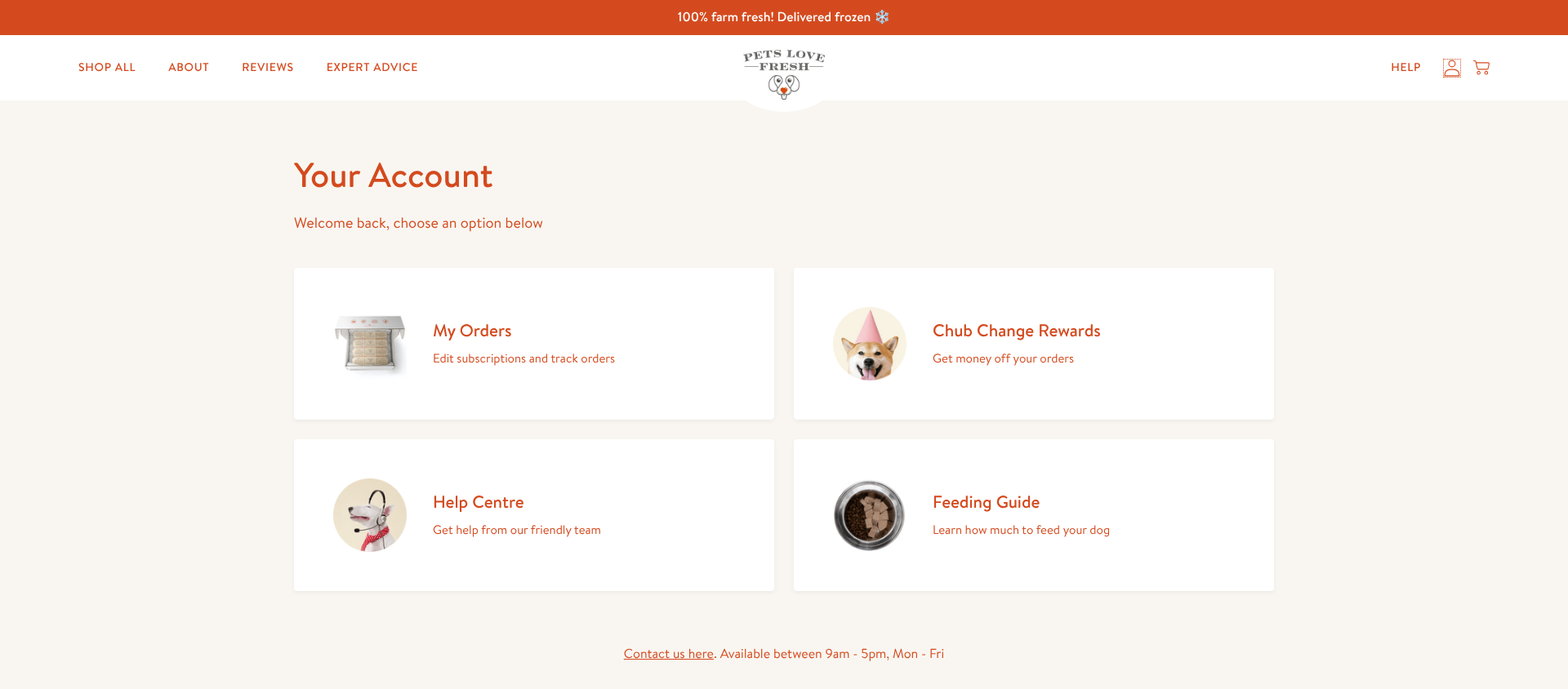
click at [1446, 72] on icon at bounding box center [1453, 67] width 15 height 16
click at [274, 61] on link "Reviews" at bounding box center [267, 68] width 77 height 33
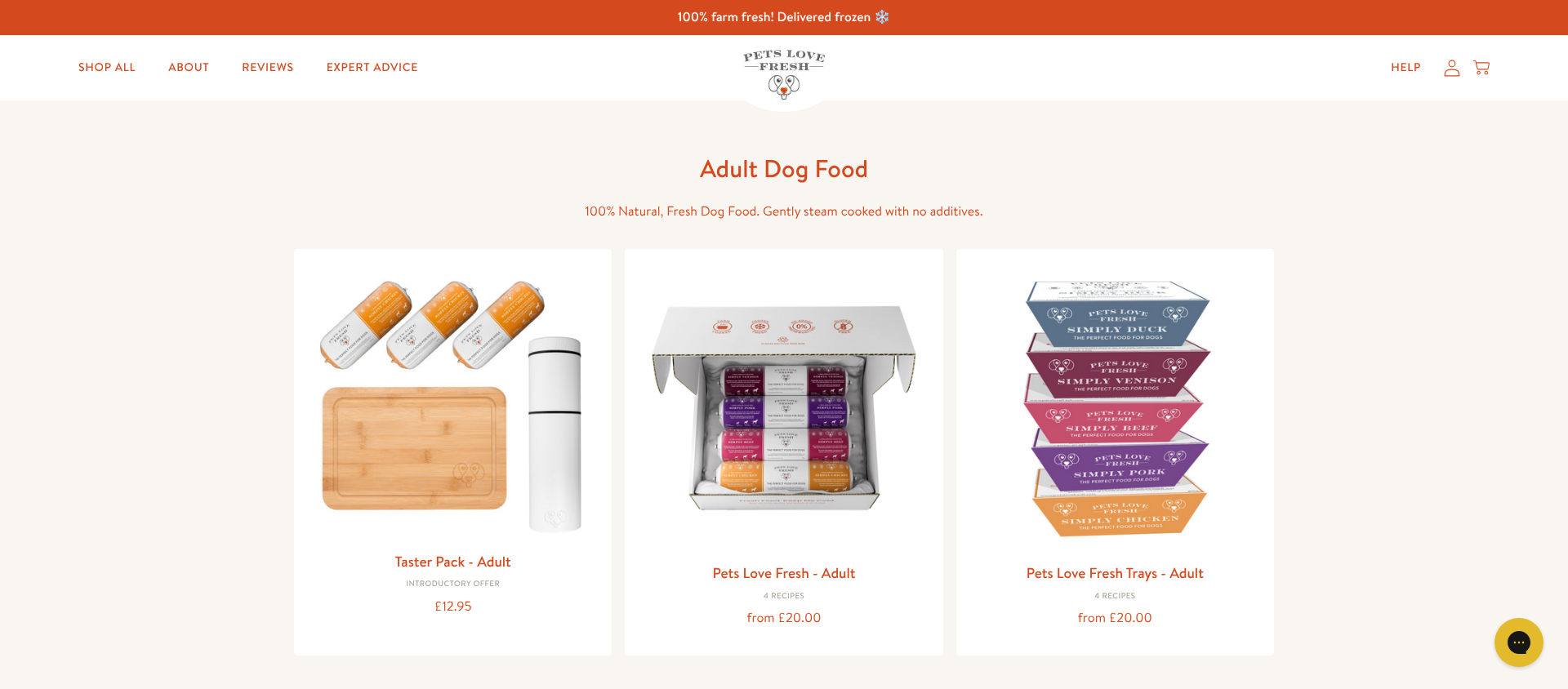
click at [1448, 75] on icon at bounding box center [1453, 67] width 15 height 16
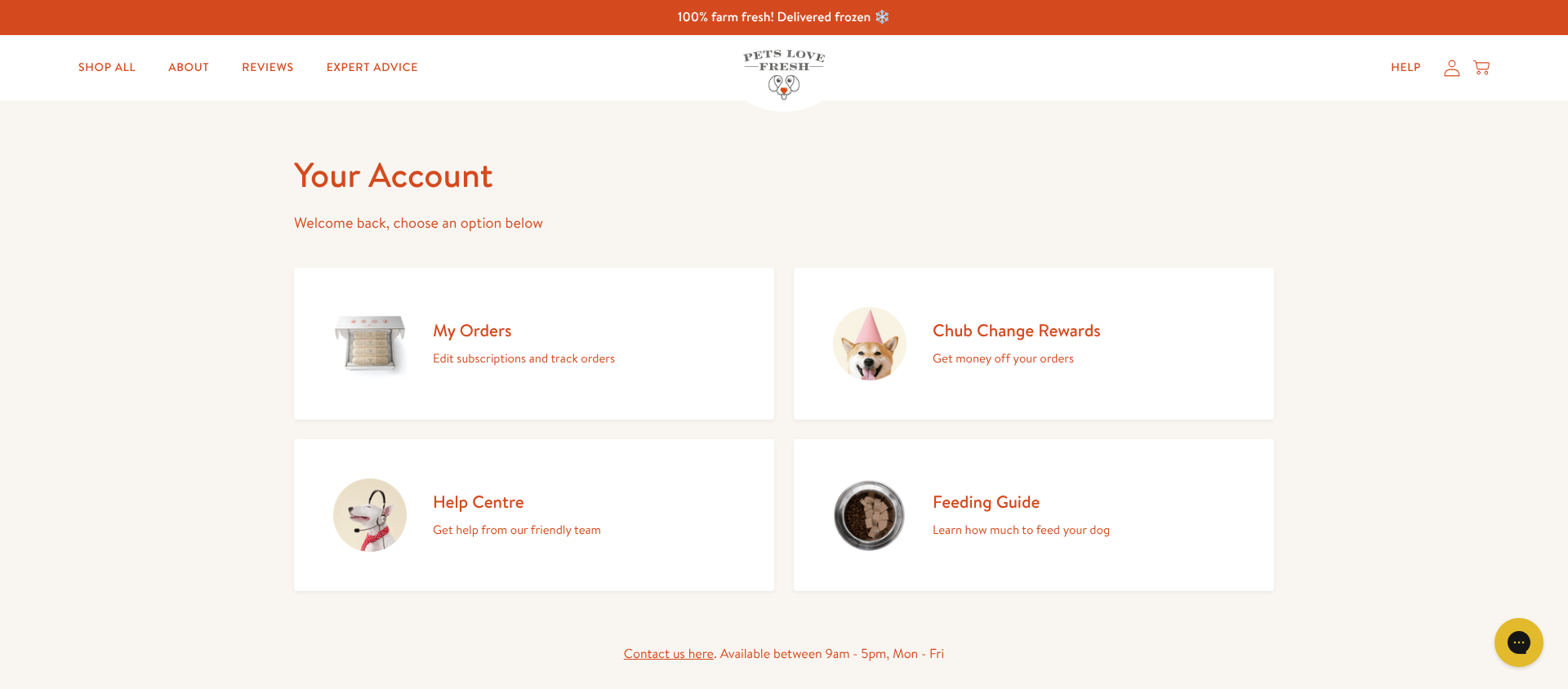
click at [497, 341] on h2 "My Orders" at bounding box center [524, 330] width 182 height 22
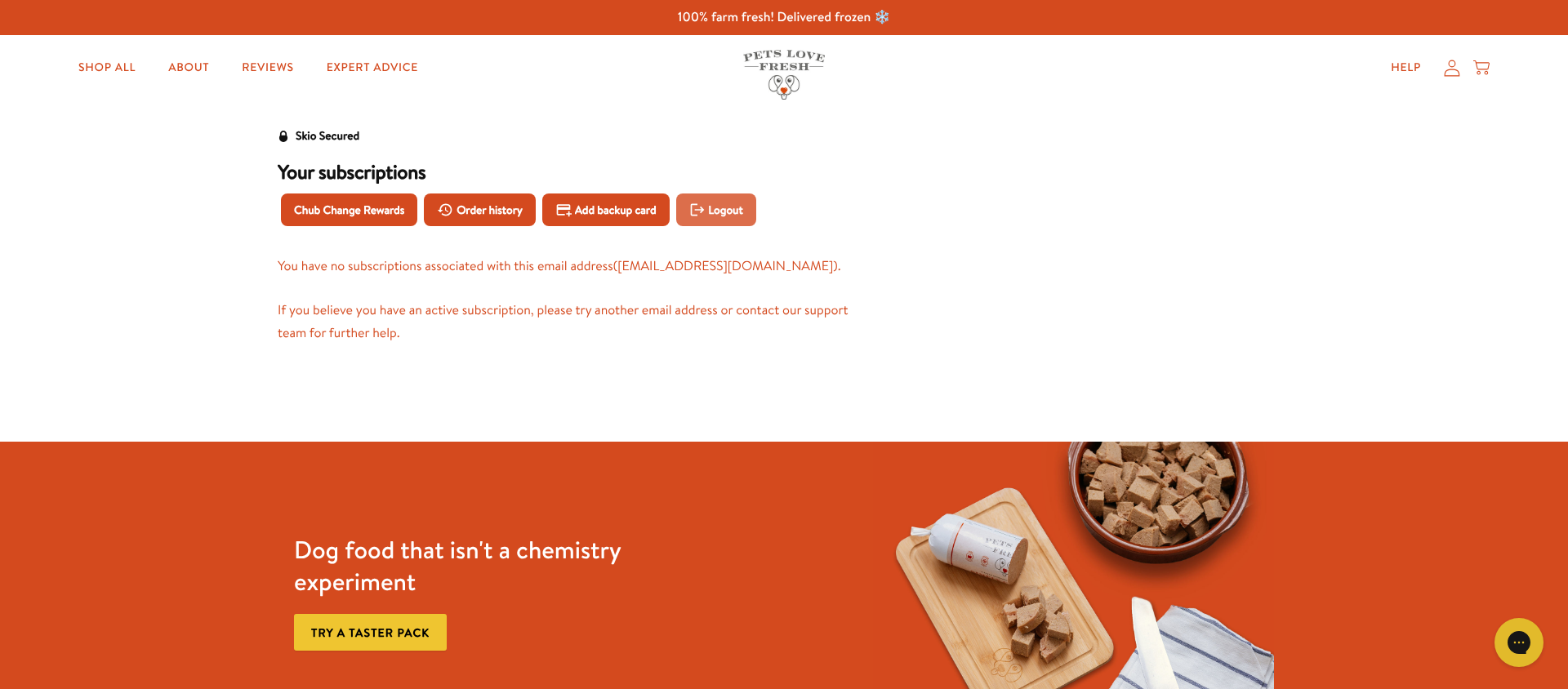
click at [744, 218] on button "Logout" at bounding box center [716, 210] width 80 height 33
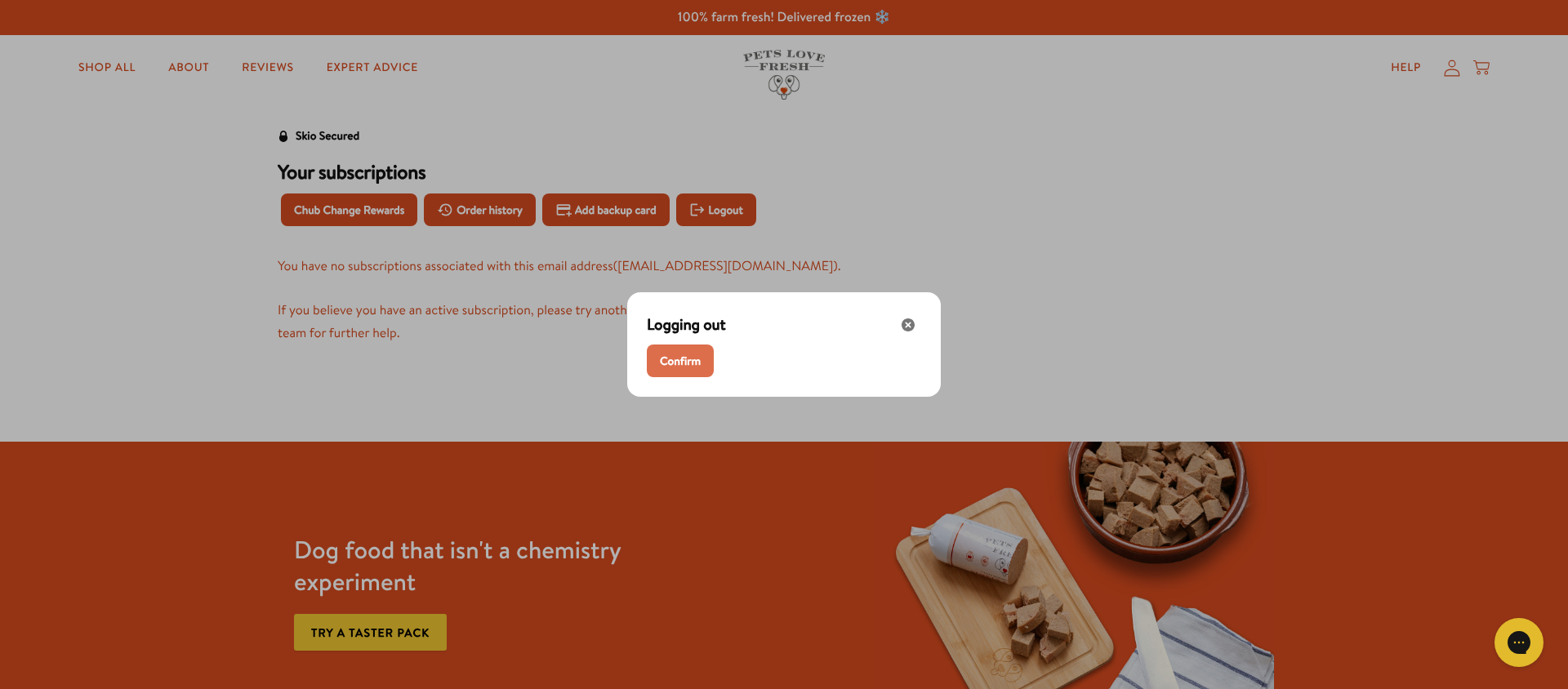
click at [669, 369] on span "Confirm" at bounding box center [679, 360] width 40 height 18
